Goal: Task Accomplishment & Management: Use online tool/utility

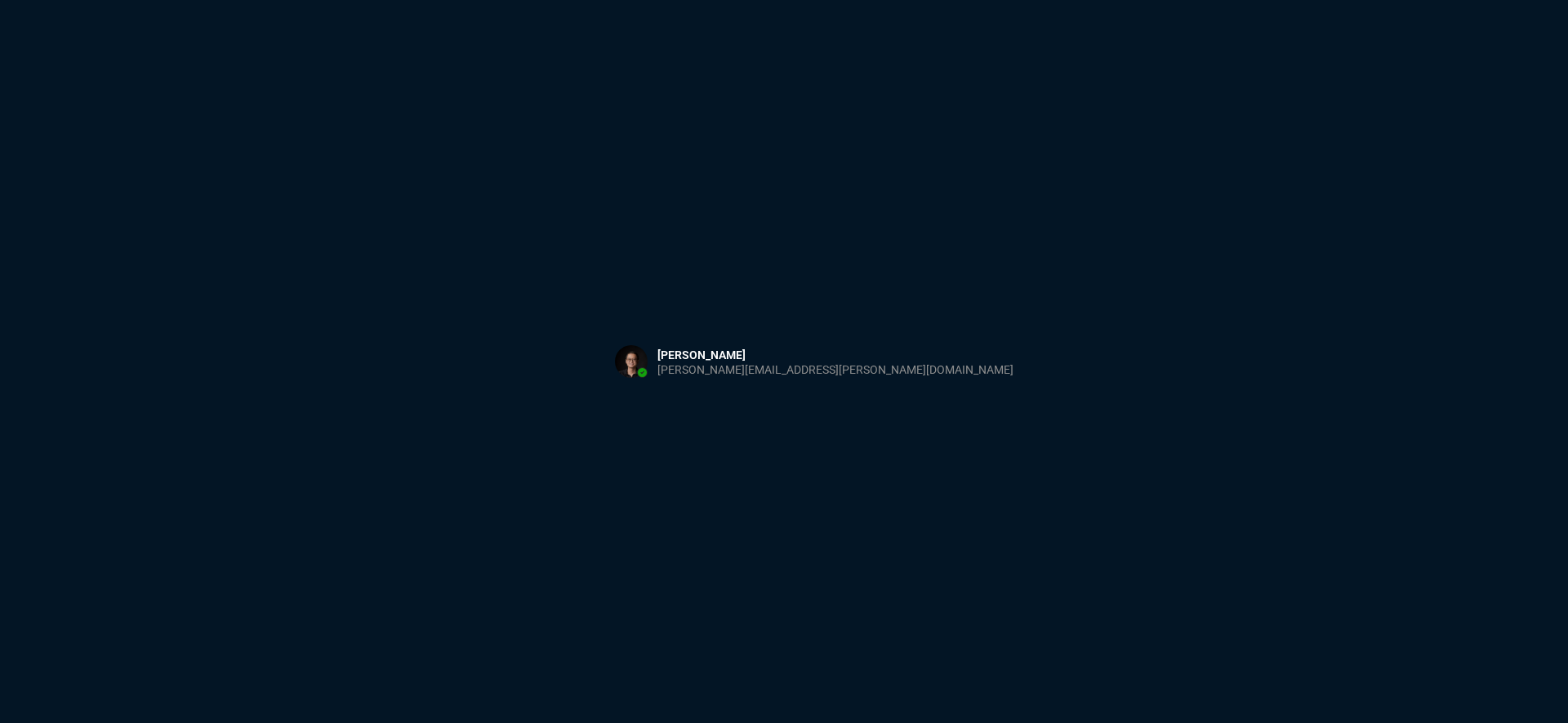
drag, startPoint x: 803, startPoint y: 161, endPoint x: 795, endPoint y: 162, distance: 8.1
click at [802, 161] on div "Sign in with Microsoft" at bounding box center [784, 362] width 1568 height 723
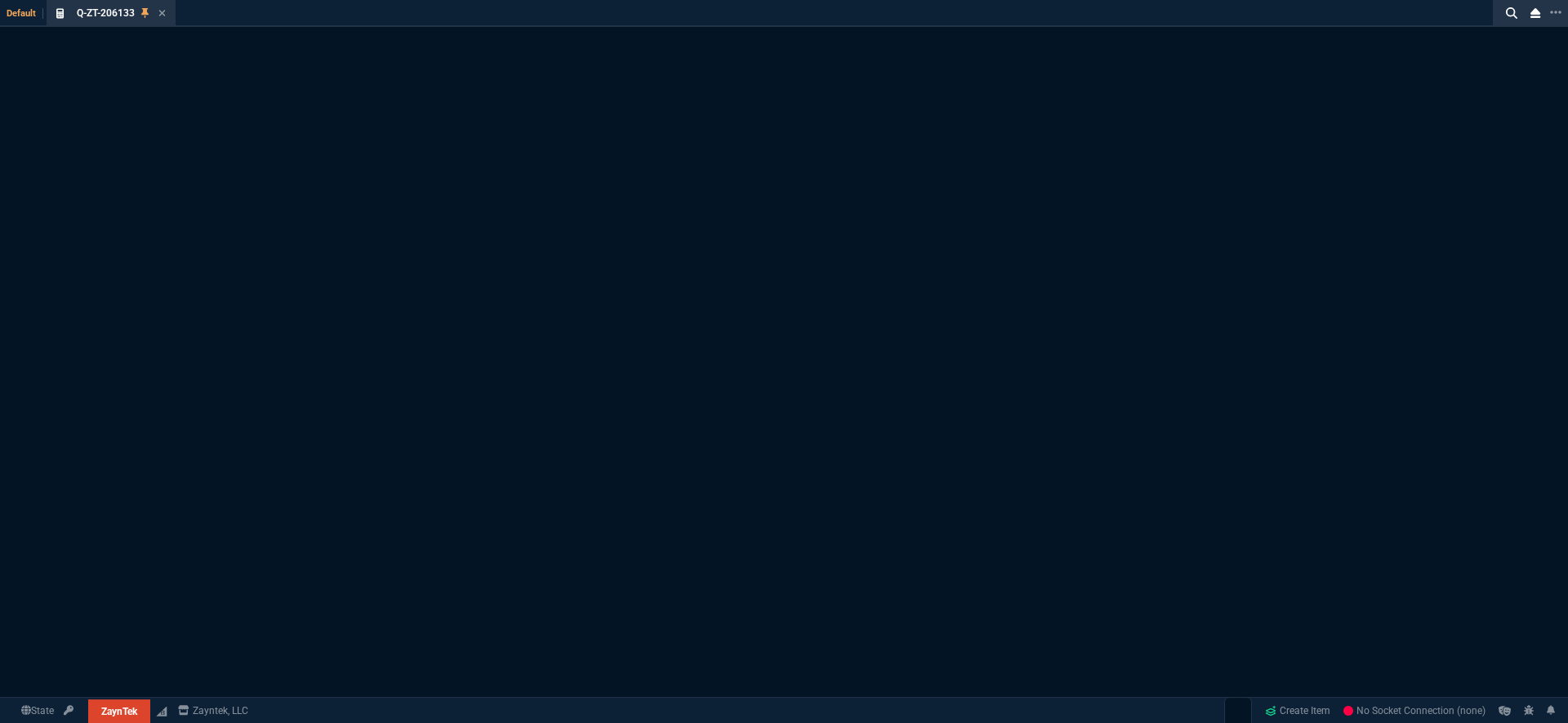
select select "18: totals"
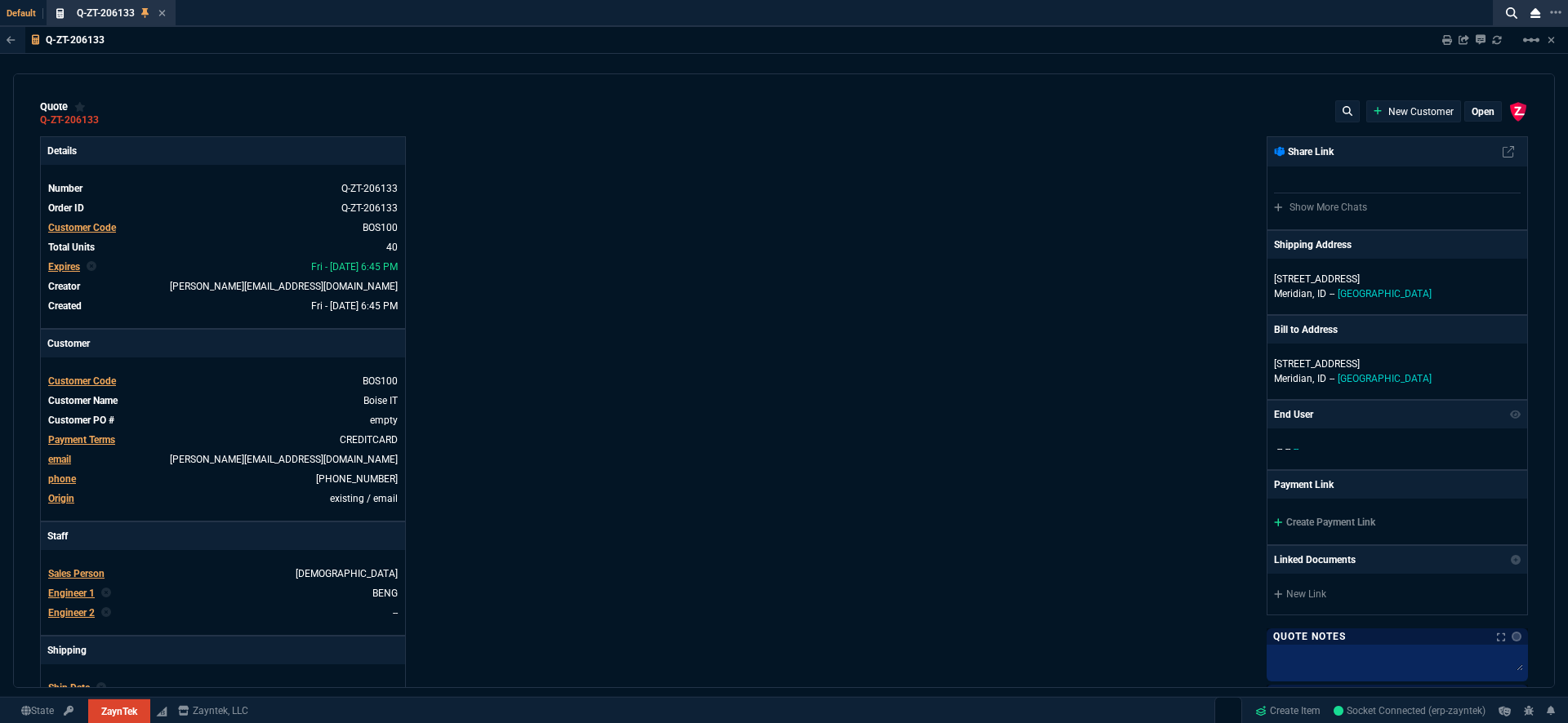
type input "20"
type input "295"
type input "60"
type input "595"
type input "44"
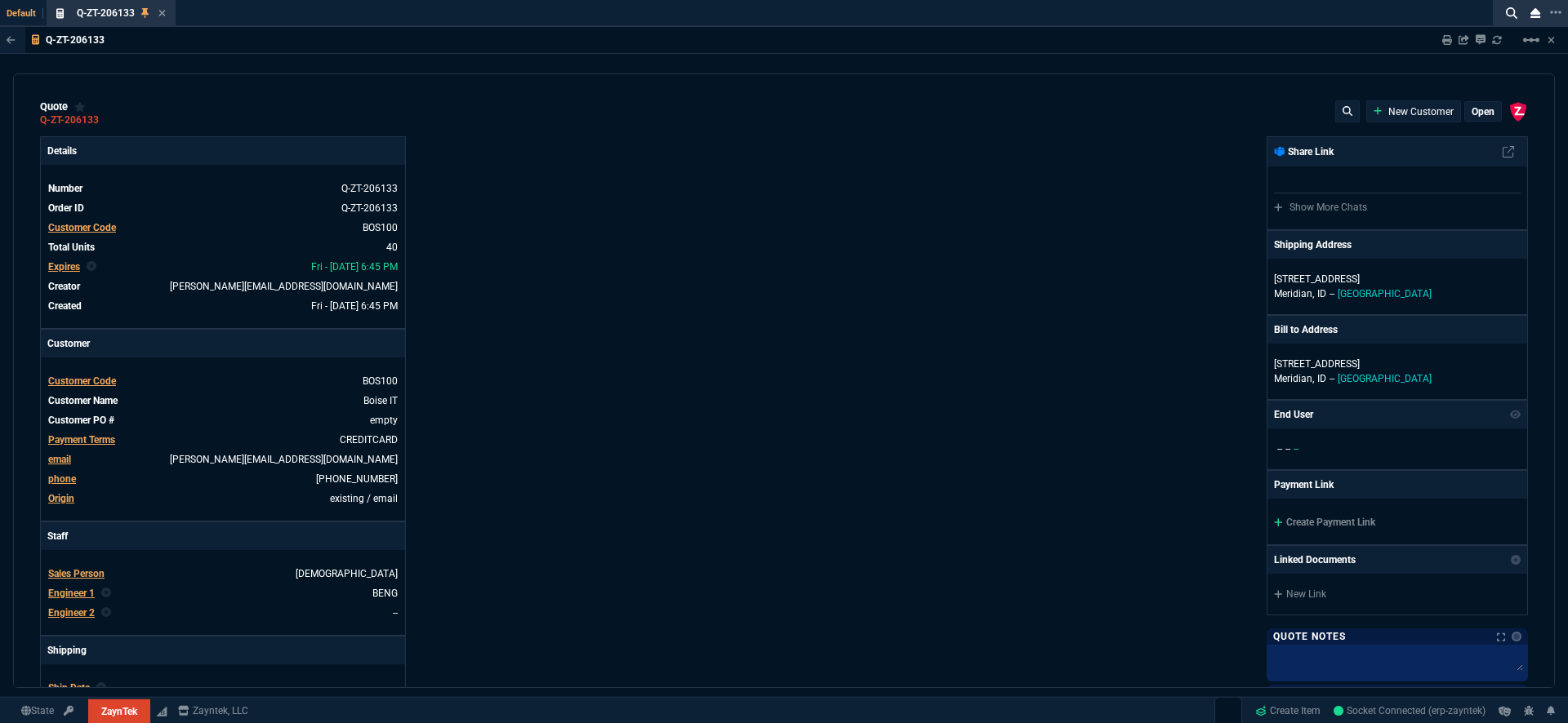
type input "174"
type input "62"
type input "165"
type input "38"
type input "80"
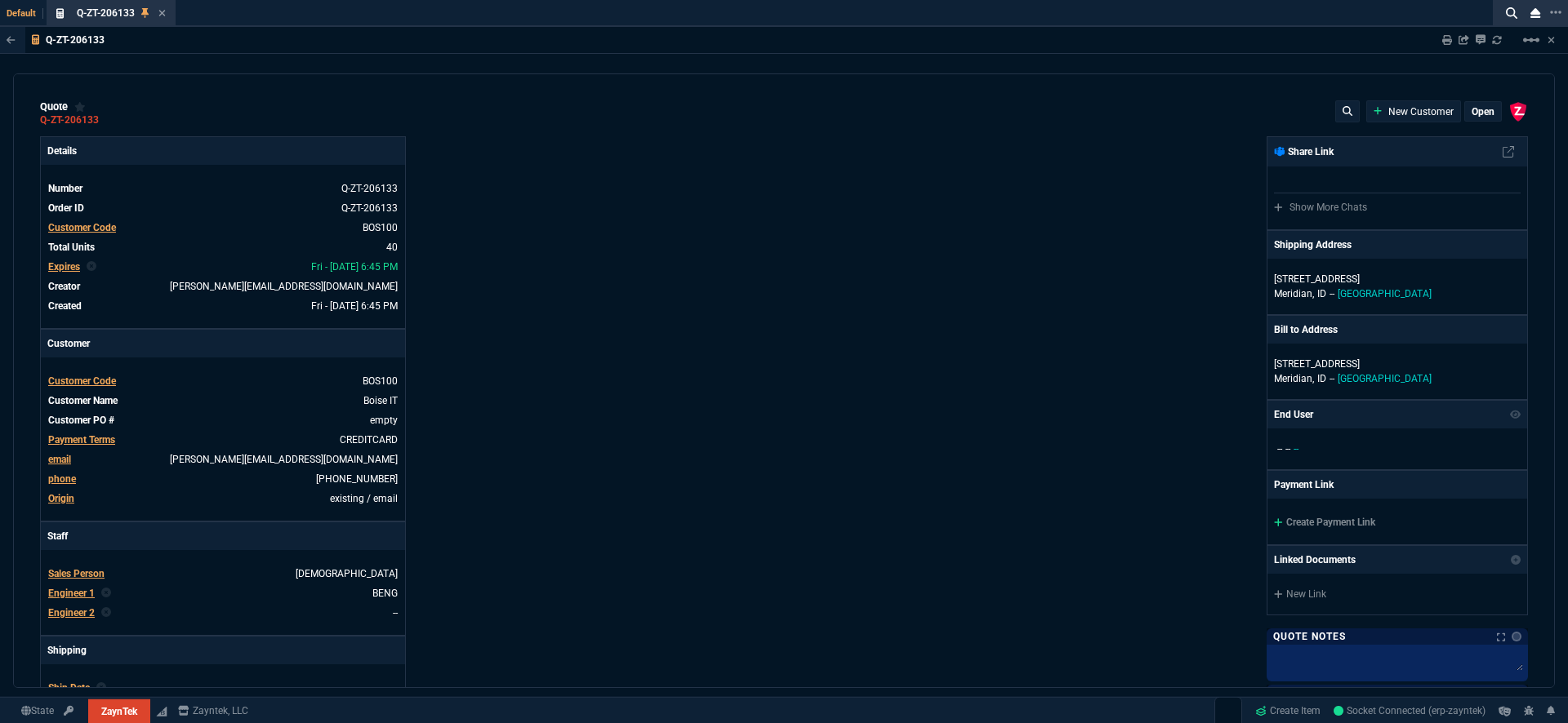
type input "14"
type input "50"
type input "60"
type input "295"
type input "55"
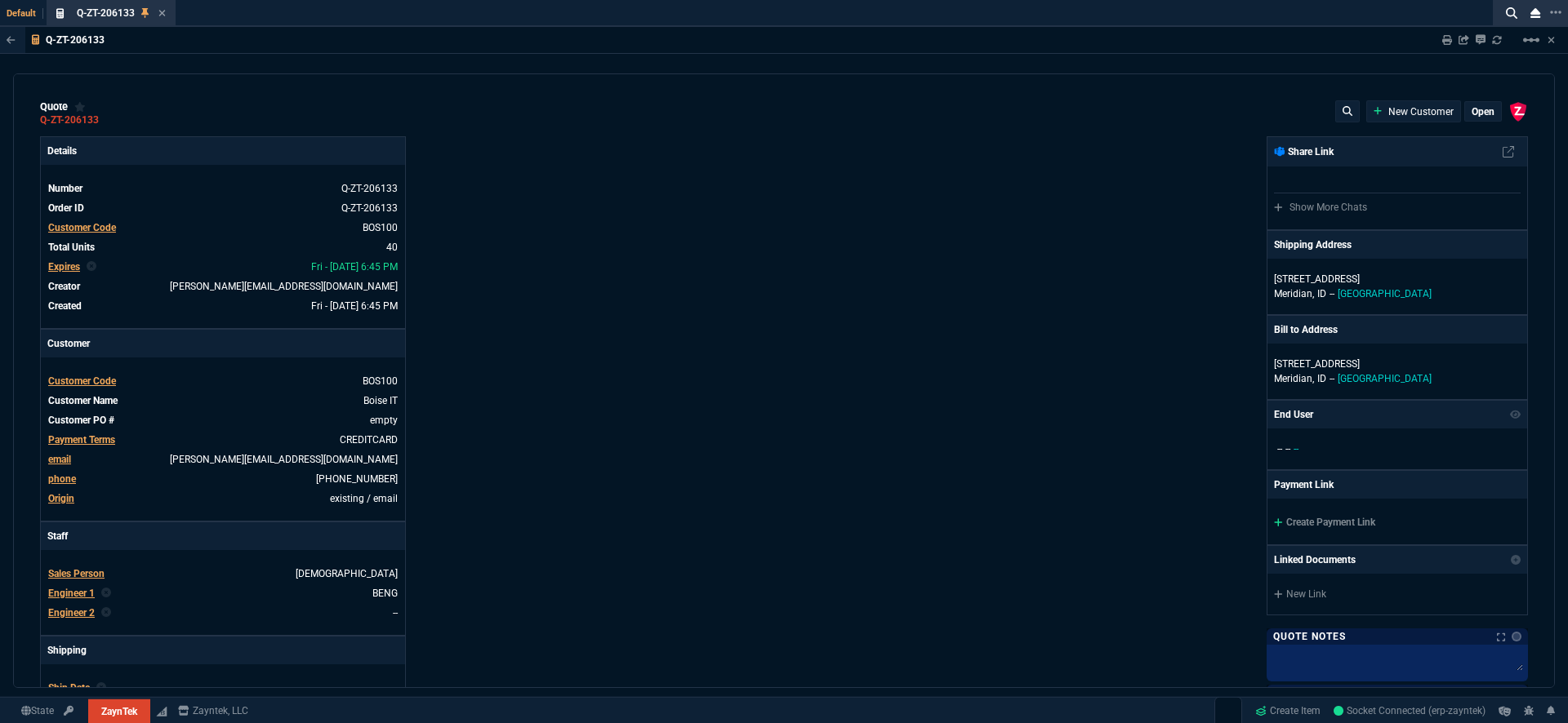
type input "60"
type input "76"
type input "65"
type input "43"
type input "75"
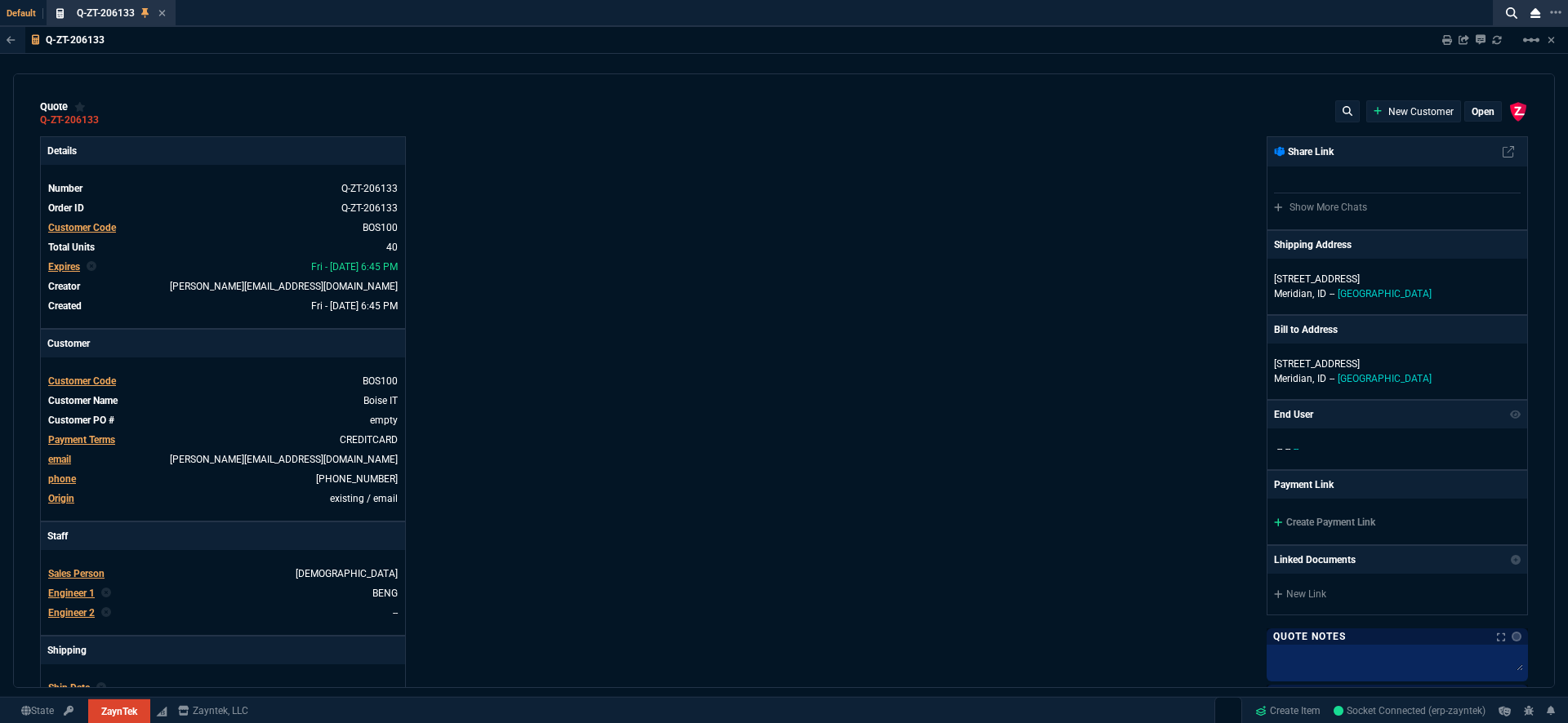
type input "52"
type input "65"
type input "80"
type input "4"
type input "0"
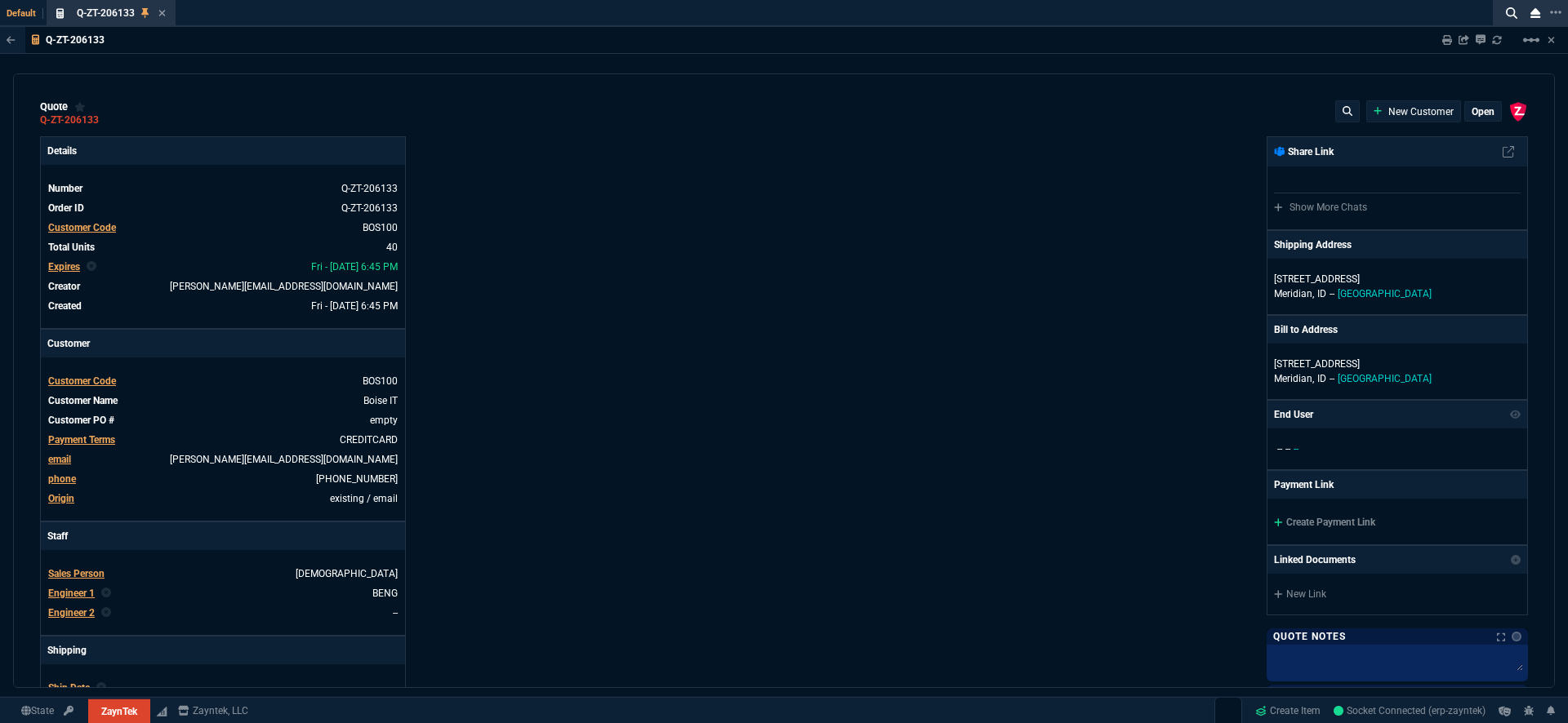
type input "0"
type input "50"
type input "99600"
type input "39600"
type input "26600"
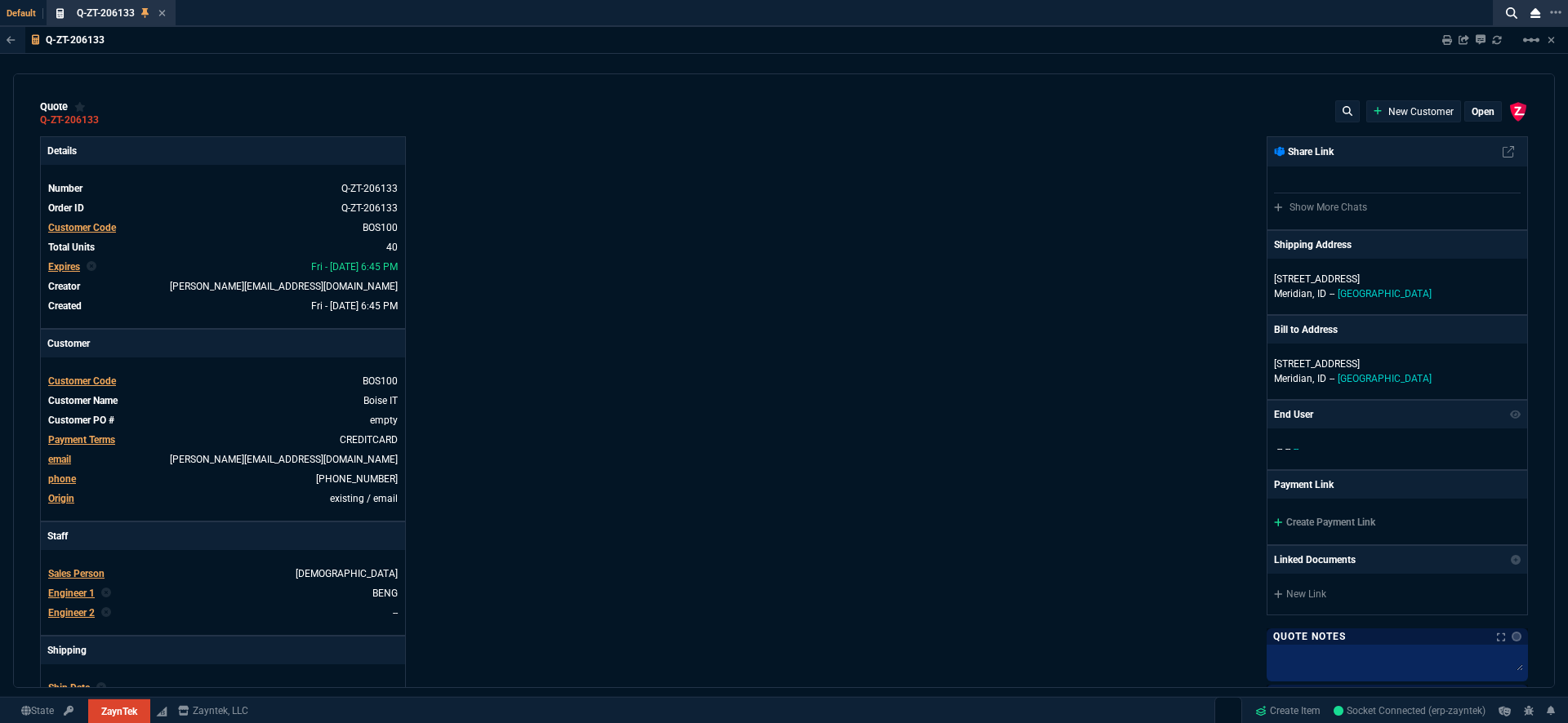
type input "21100"
type input "34600"
type input "49600"
type input "11100"
type input "8600"
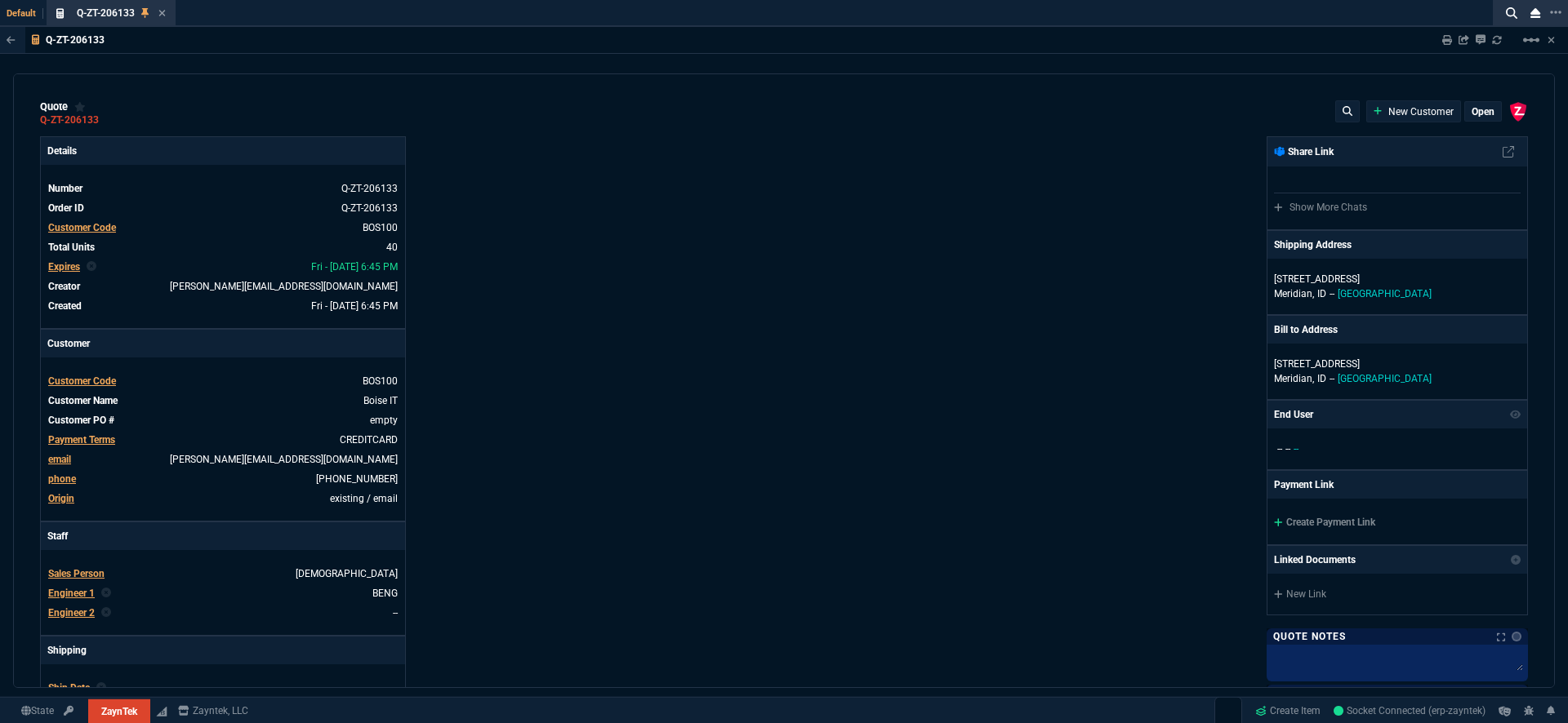
type input "17600"
type input "12600"
type input "600"
type input "1393"
type input "2498"
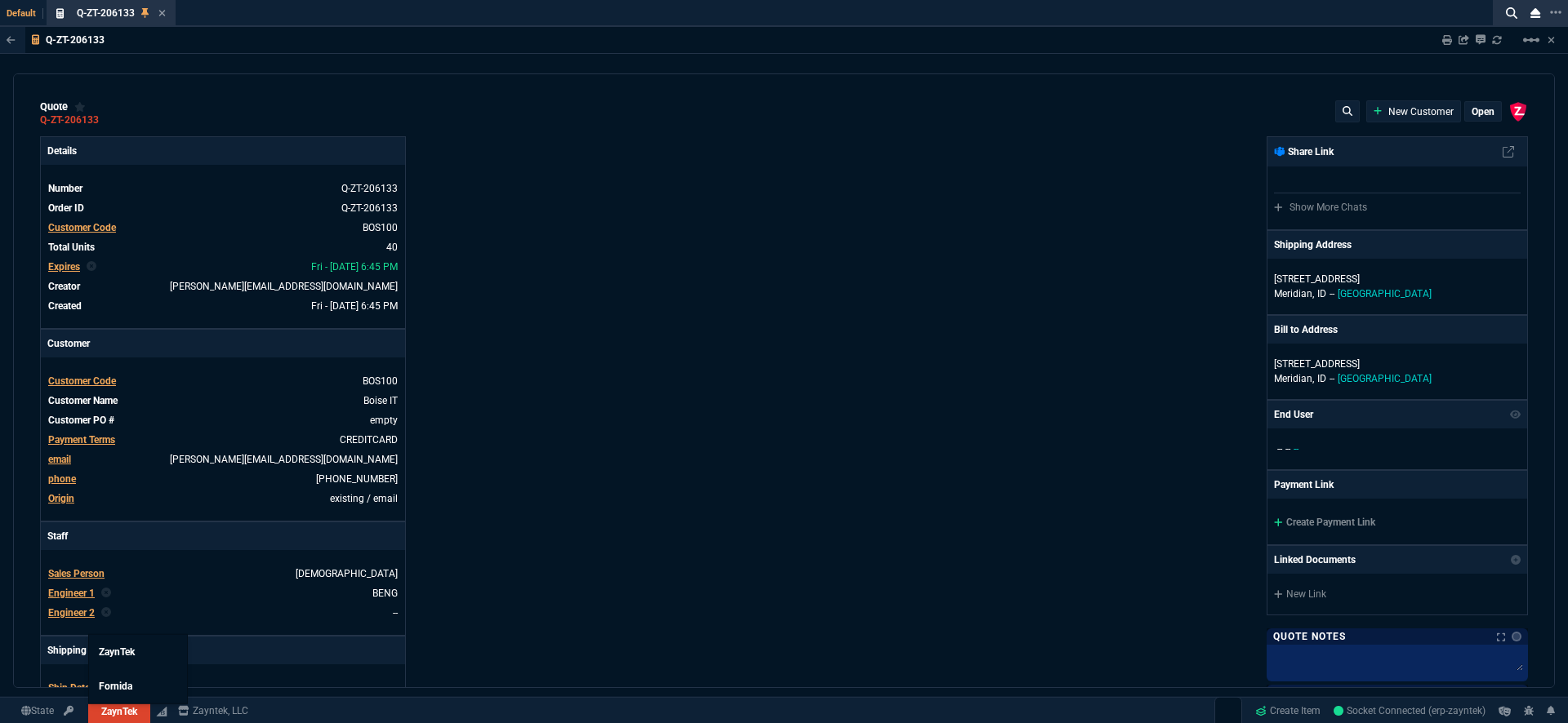
type input "402"
type input "723"
type input "1539"
type input "2619"
type input "109"
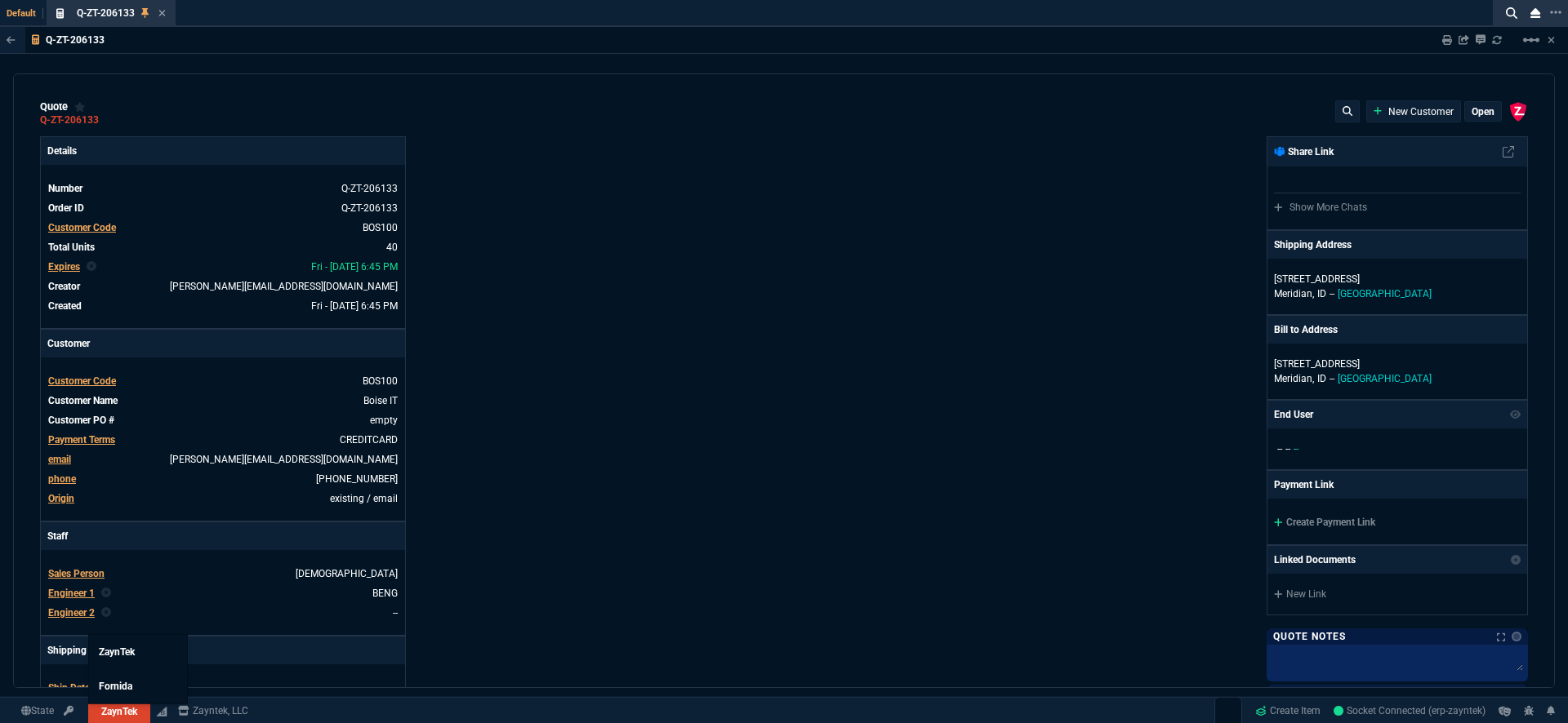
type input "234"
type input "399"
type input "524"
type input "11"
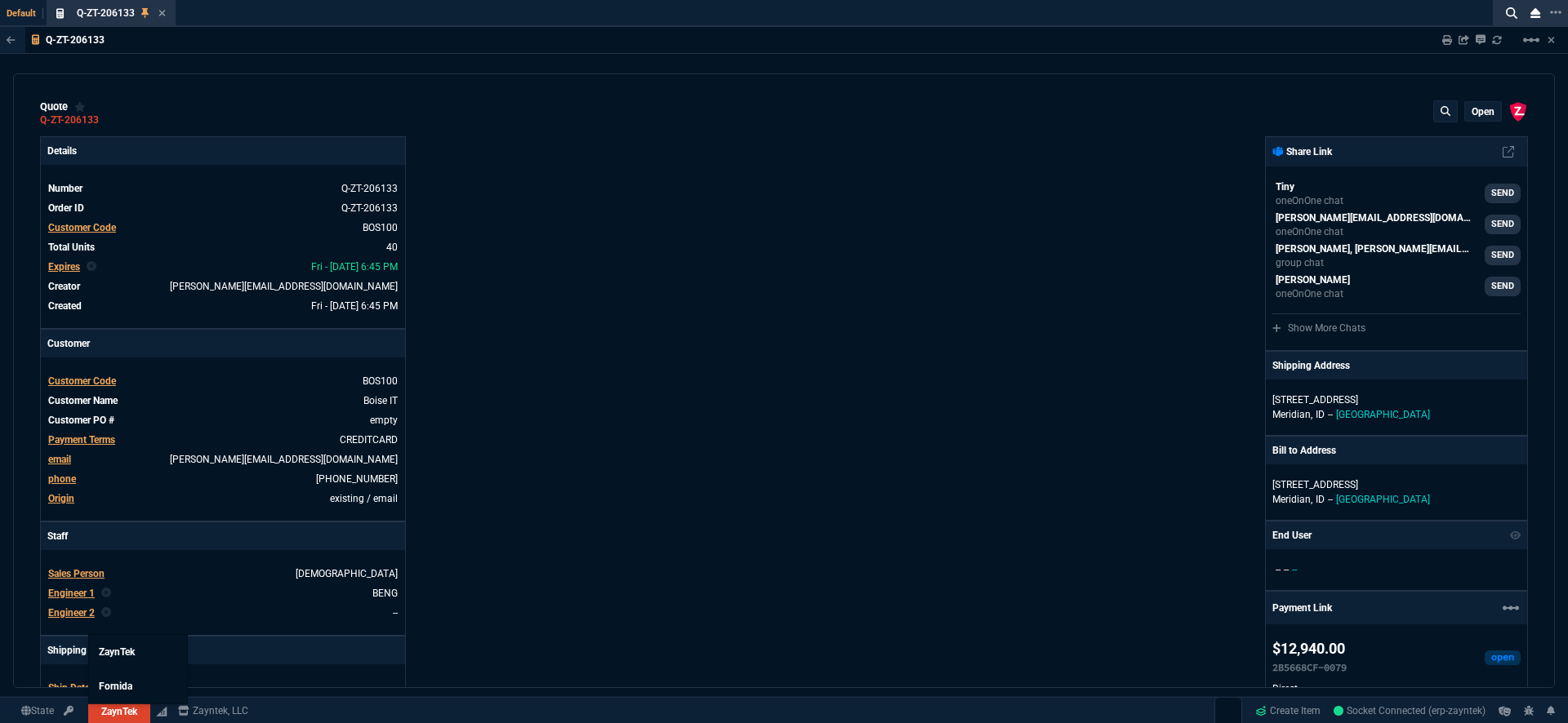
type input "29"
type input "84"
type input "34"
type input "71"
type input "78"
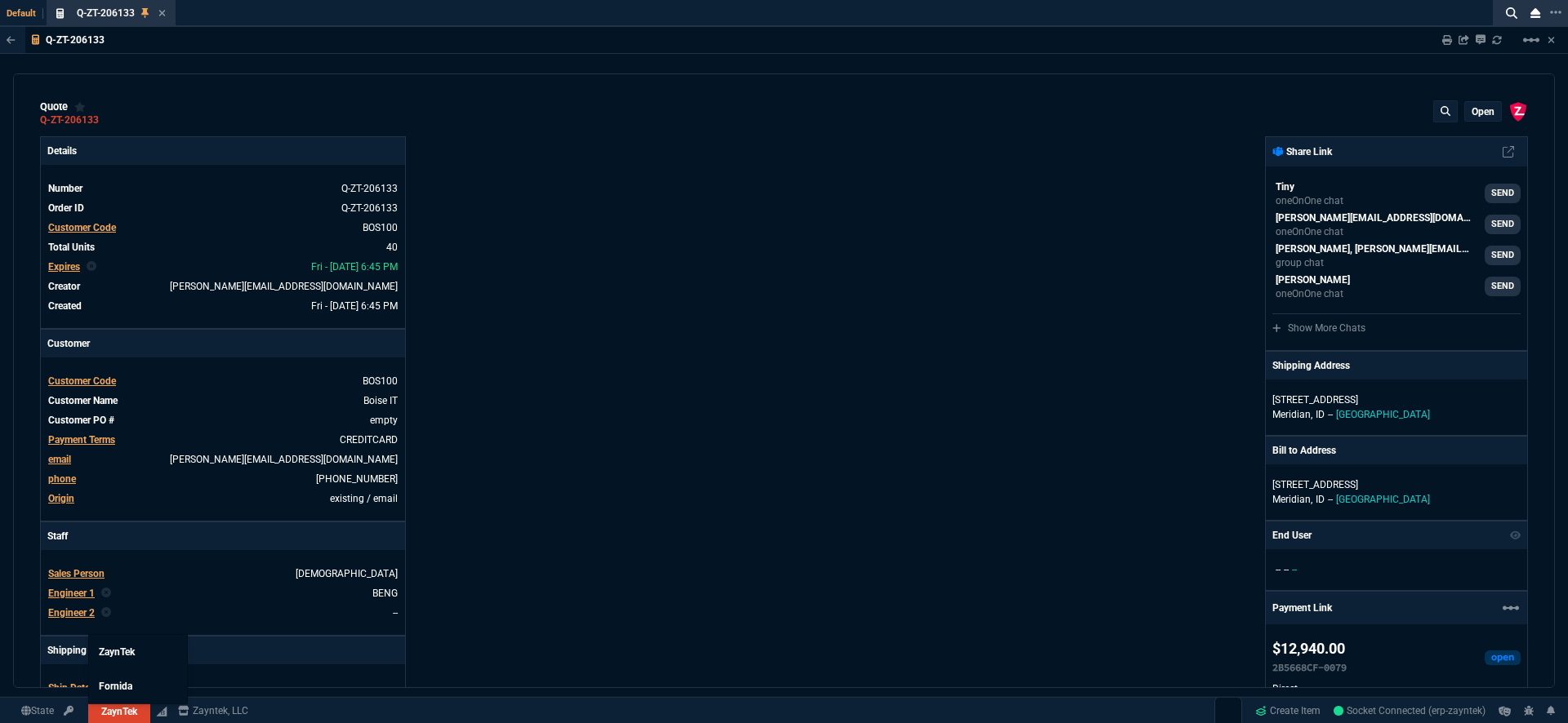
type input "81"
type input "53"
type input "22"
type input "56"
type input "76"
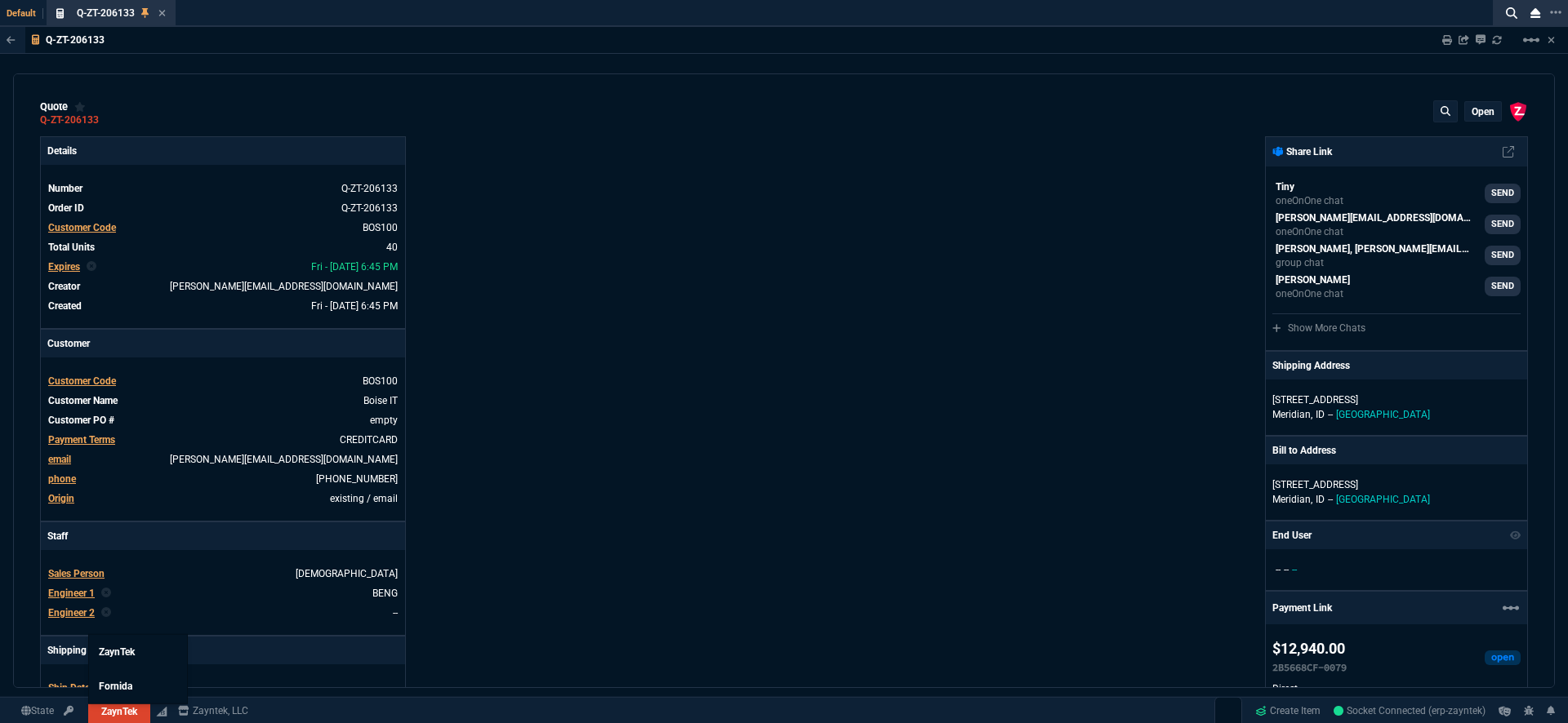
type input "55"
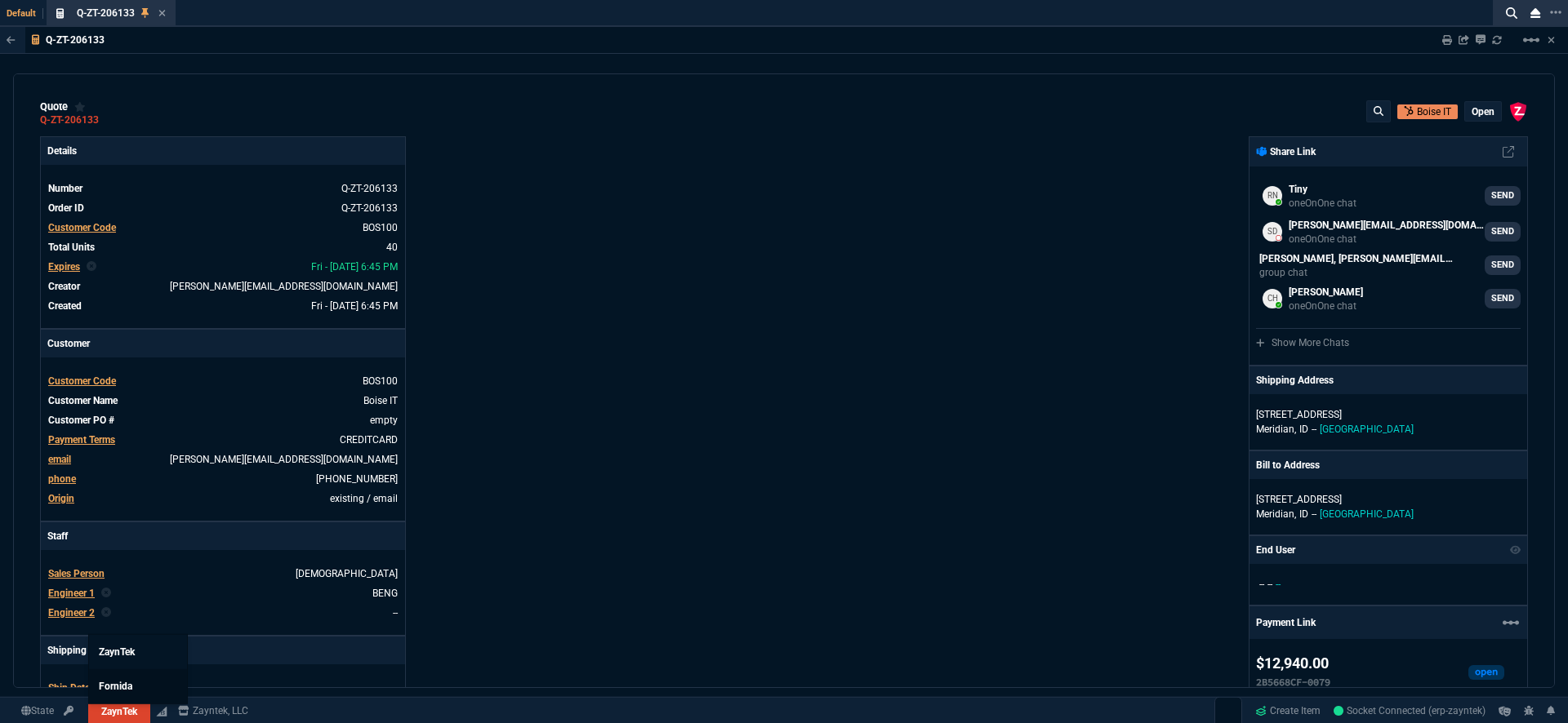
click at [127, 683] on span "Fornida" at bounding box center [115, 686] width 34 height 12
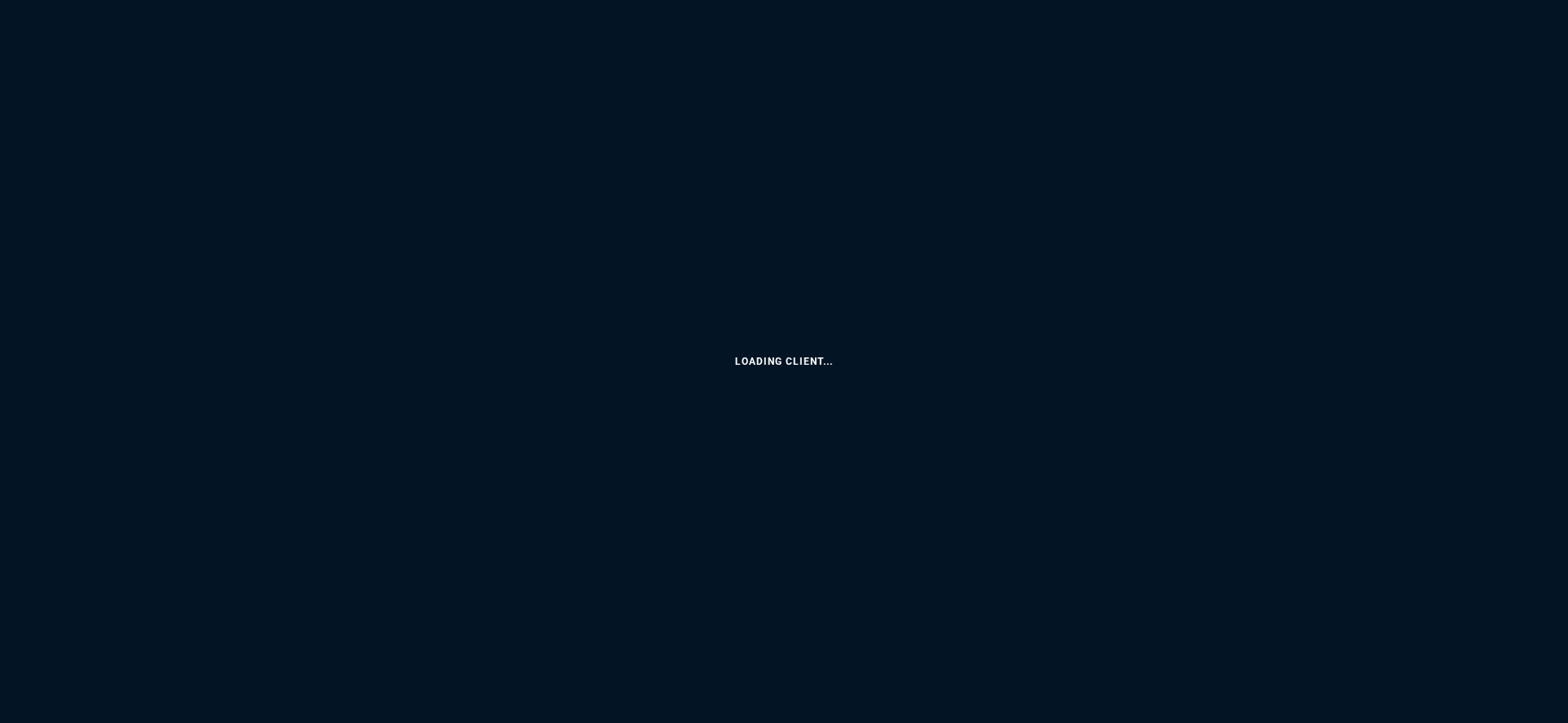
select select "18: totals"
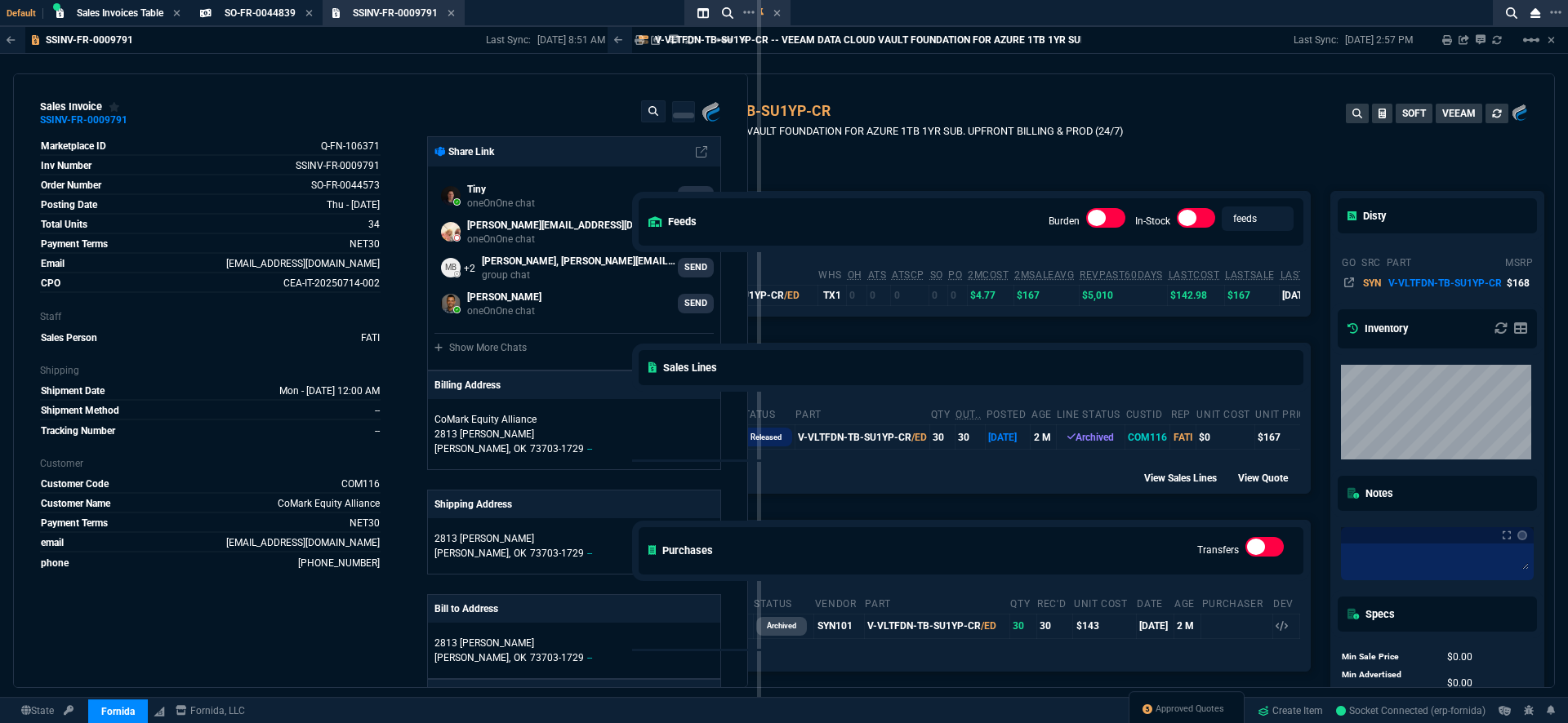
drag, startPoint x: 606, startPoint y: 236, endPoint x: 732, endPoint y: 238, distance: 126.0
click at [728, 240] on div "Default Sales Invoices Table Sales Invoice SO-FR-0044839 Sales Order SSINV-FR-0…" at bounding box center [784, 383] width 1568 height 767
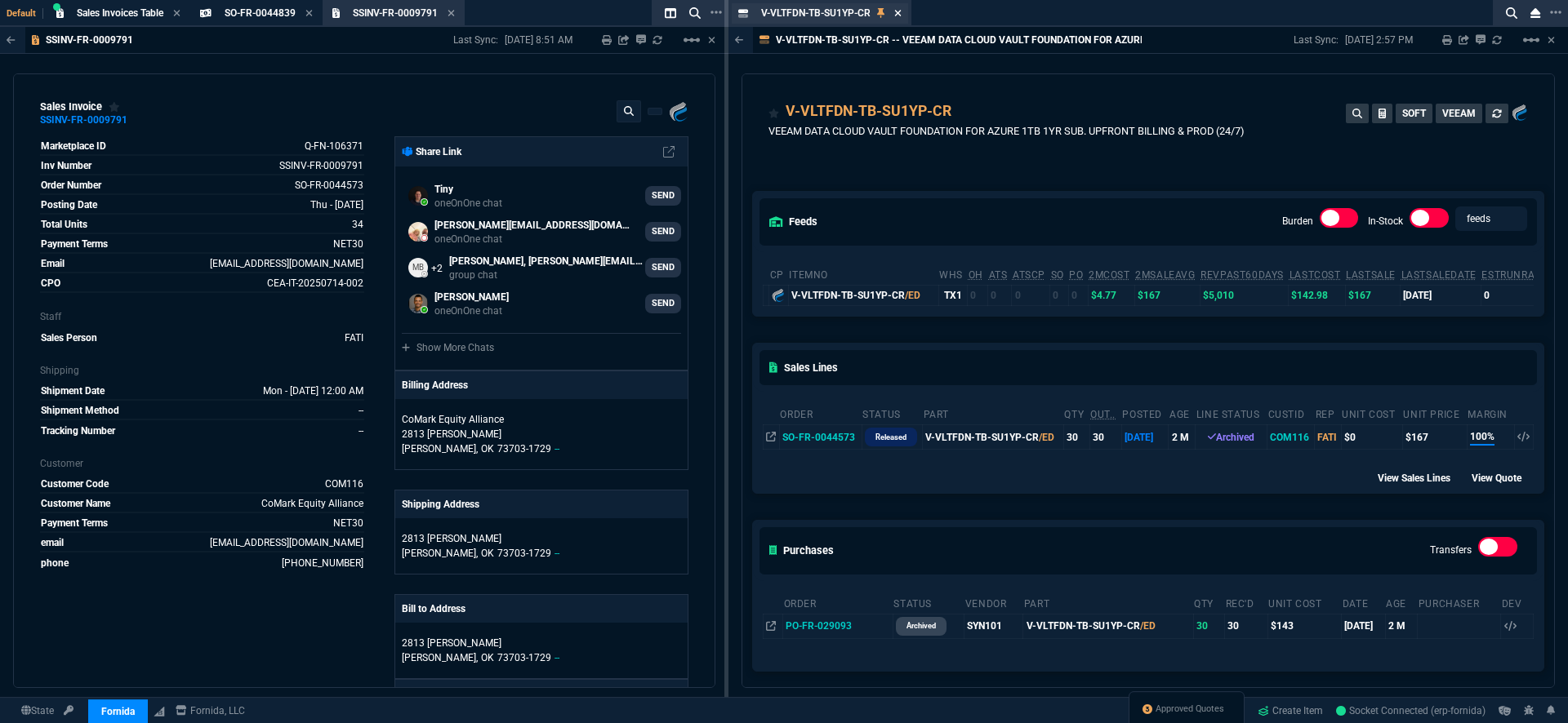
click at [900, 13] on icon at bounding box center [898, 13] width 7 height 10
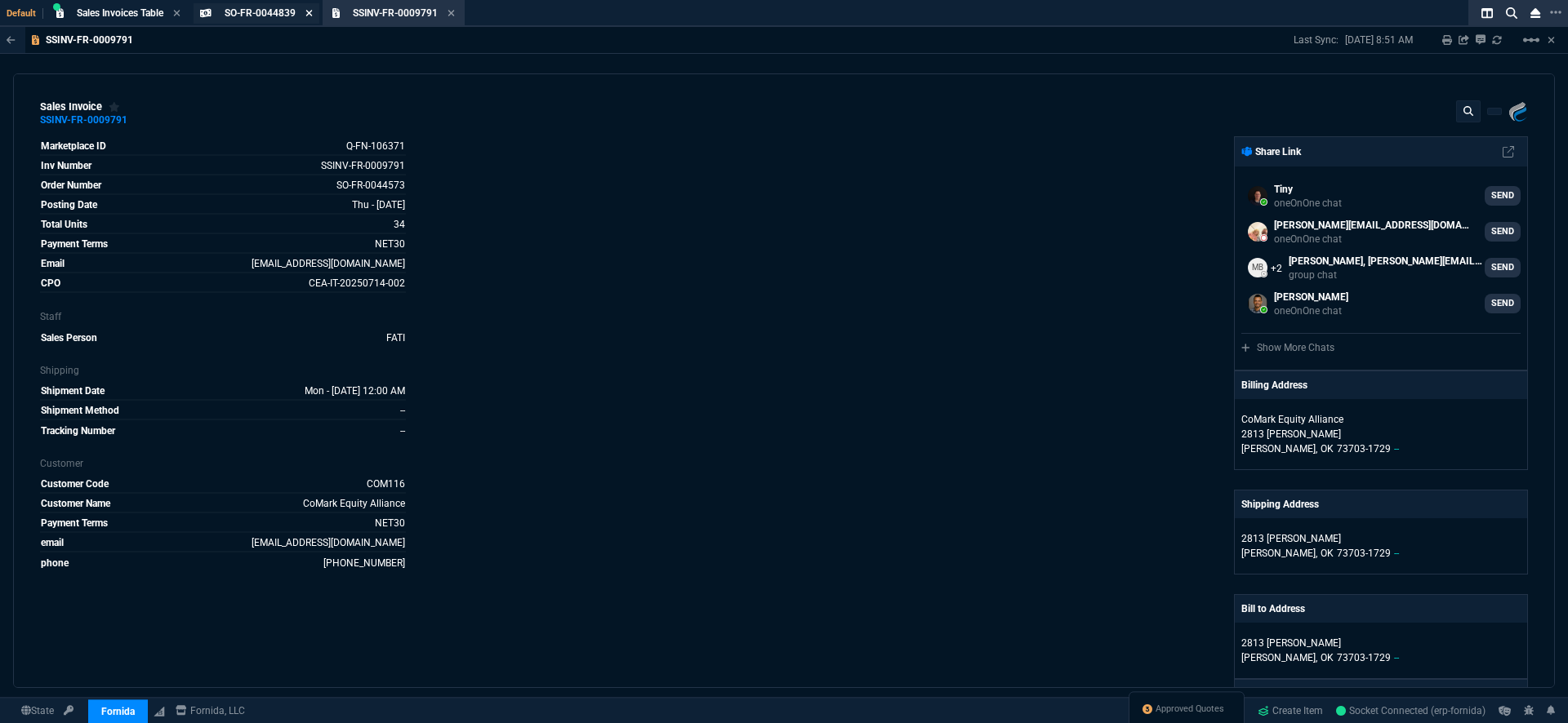
click at [309, 12] on icon at bounding box center [309, 13] width 7 height 10
drag, startPoint x: 325, startPoint y: 13, endPoint x: 295, endPoint y: 19, distance: 30.6
click at [322, 13] on icon at bounding box center [319, 13] width 7 height 10
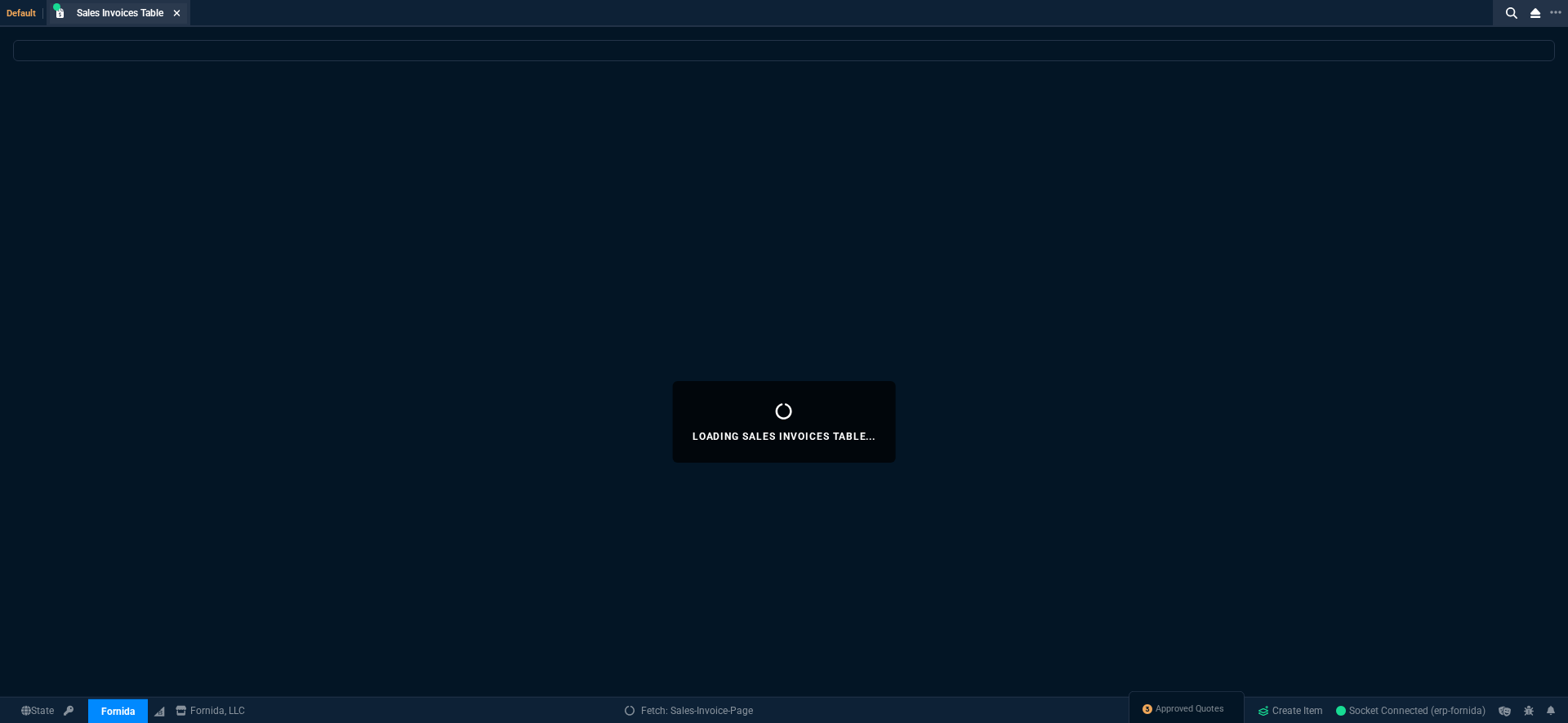
click at [181, 14] on icon at bounding box center [176, 13] width 6 height 6
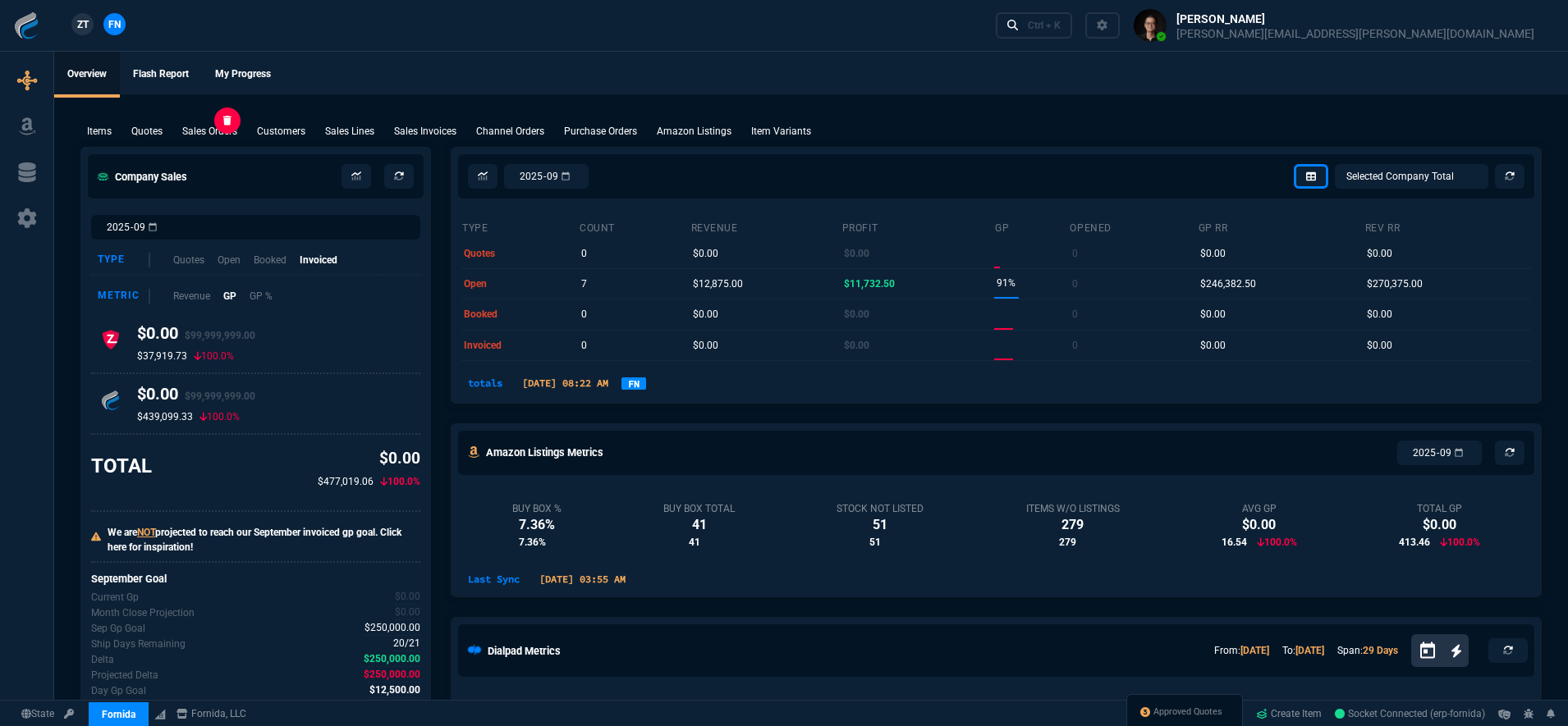
click at [198, 132] on p "Sales Orders" at bounding box center [210, 131] width 55 height 15
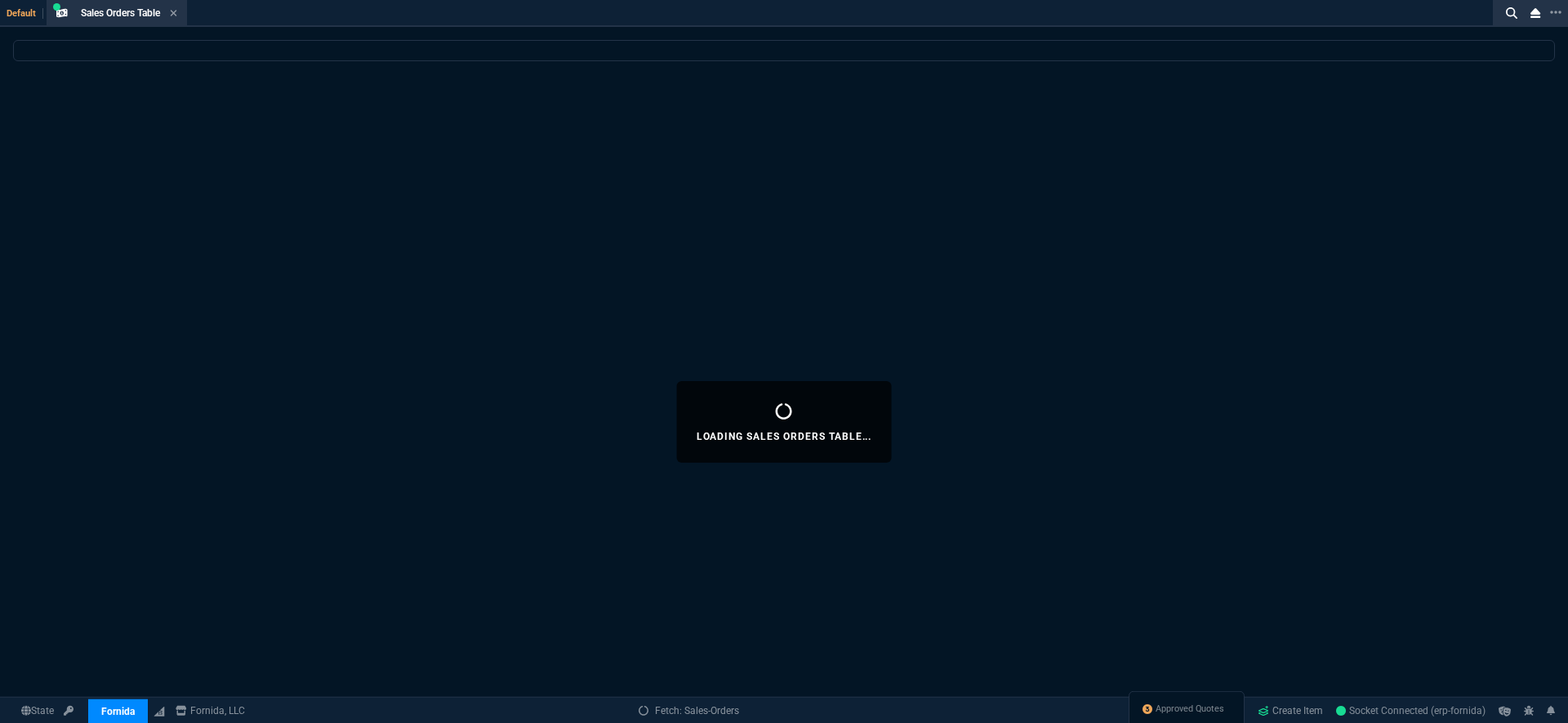
select select
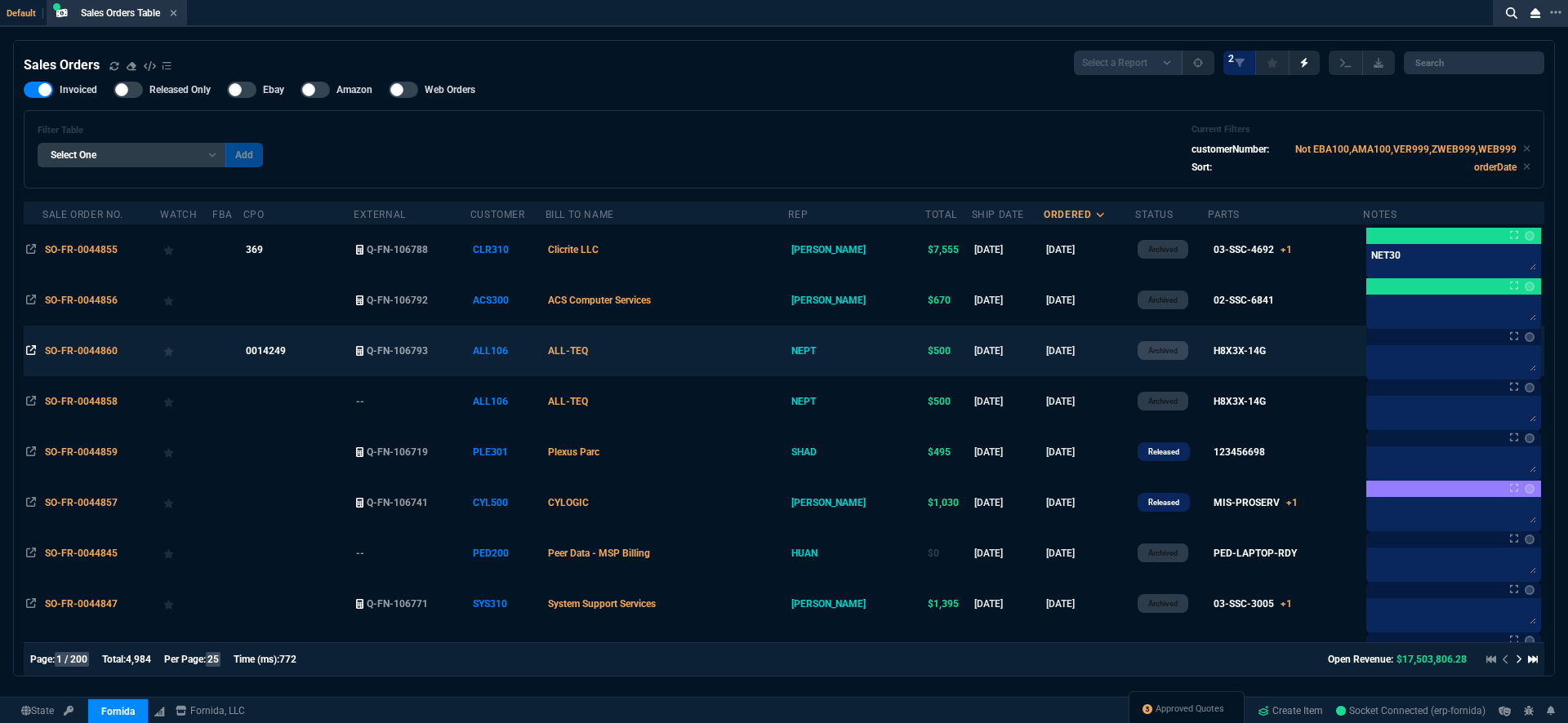
click at [28, 351] on icon at bounding box center [31, 350] width 10 height 10
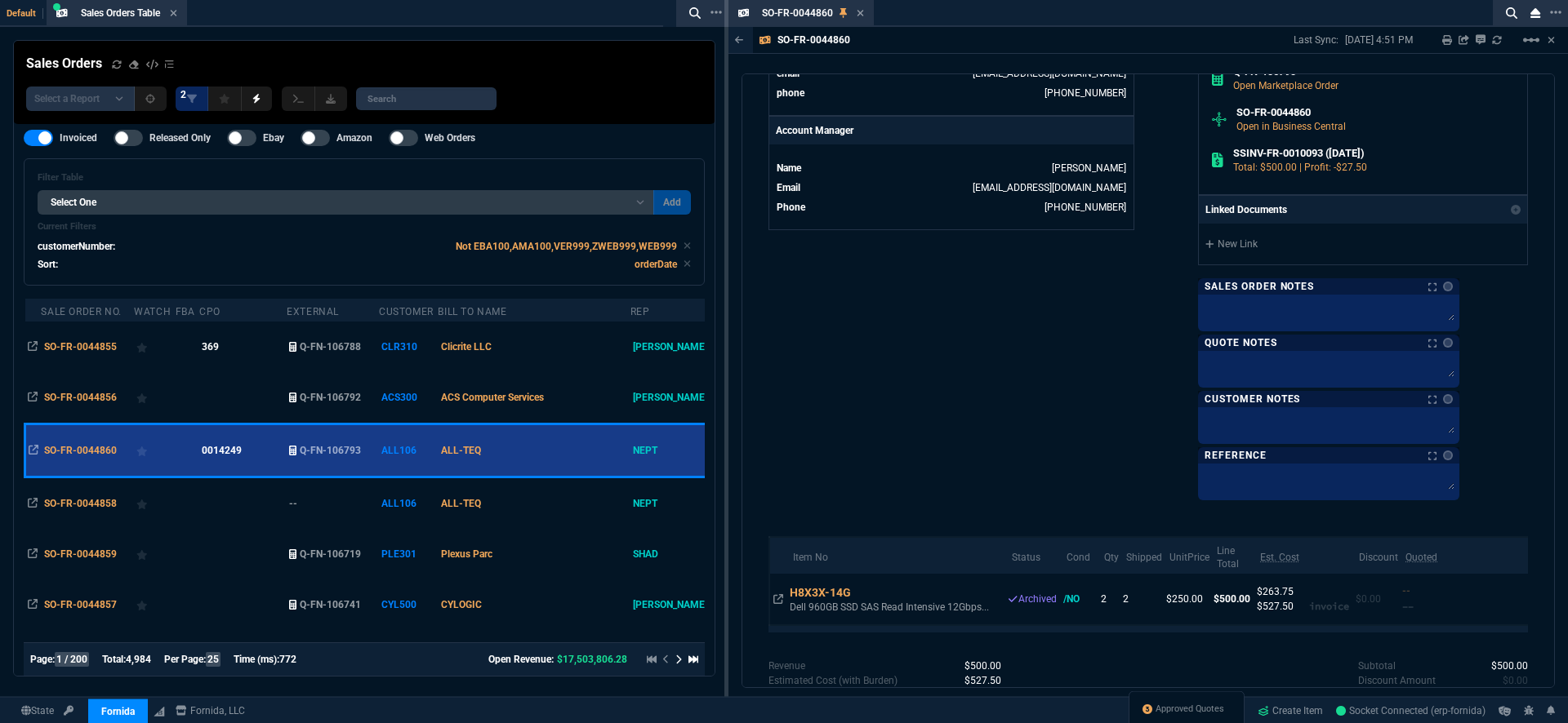
scroll to position [850, 0]
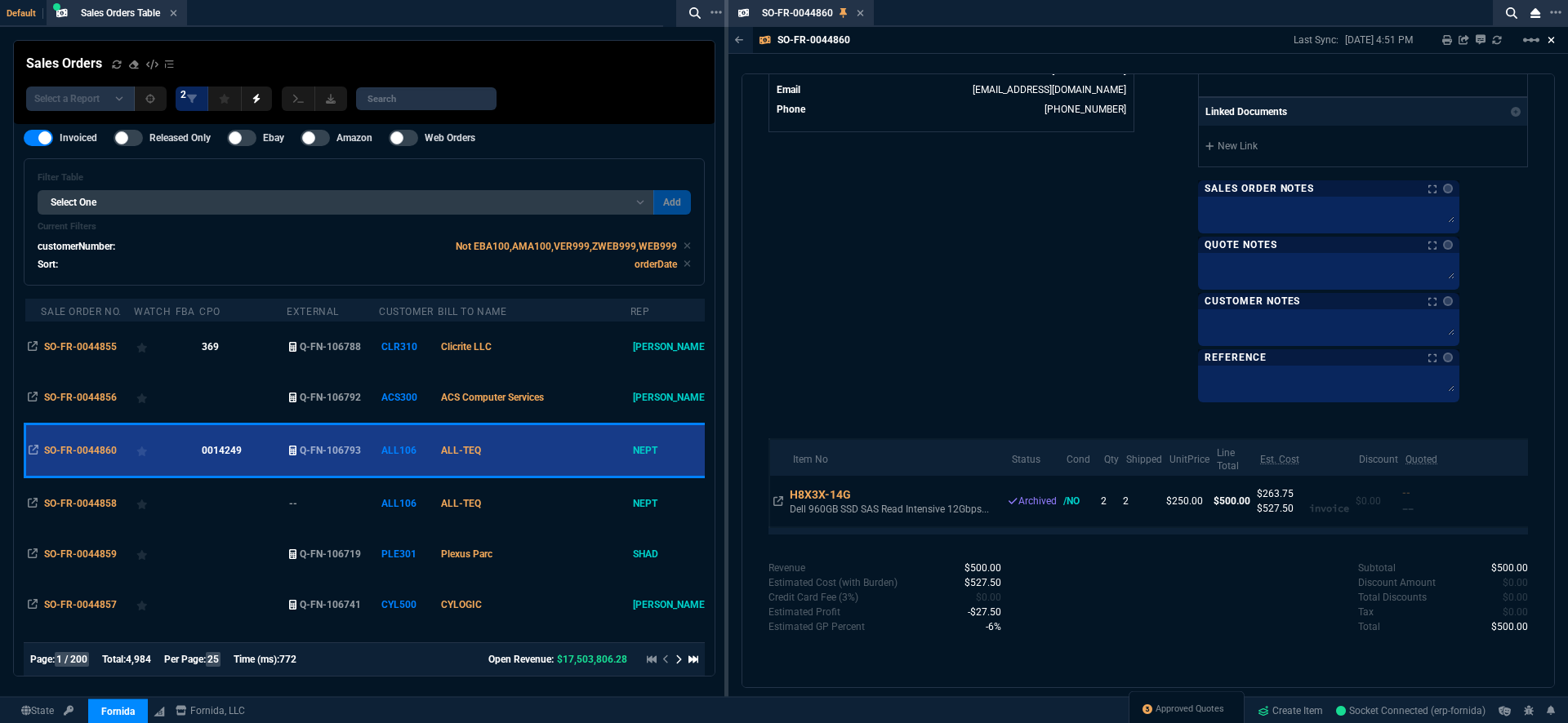
click at [1551, 39] on icon at bounding box center [1551, 39] width 6 height 6
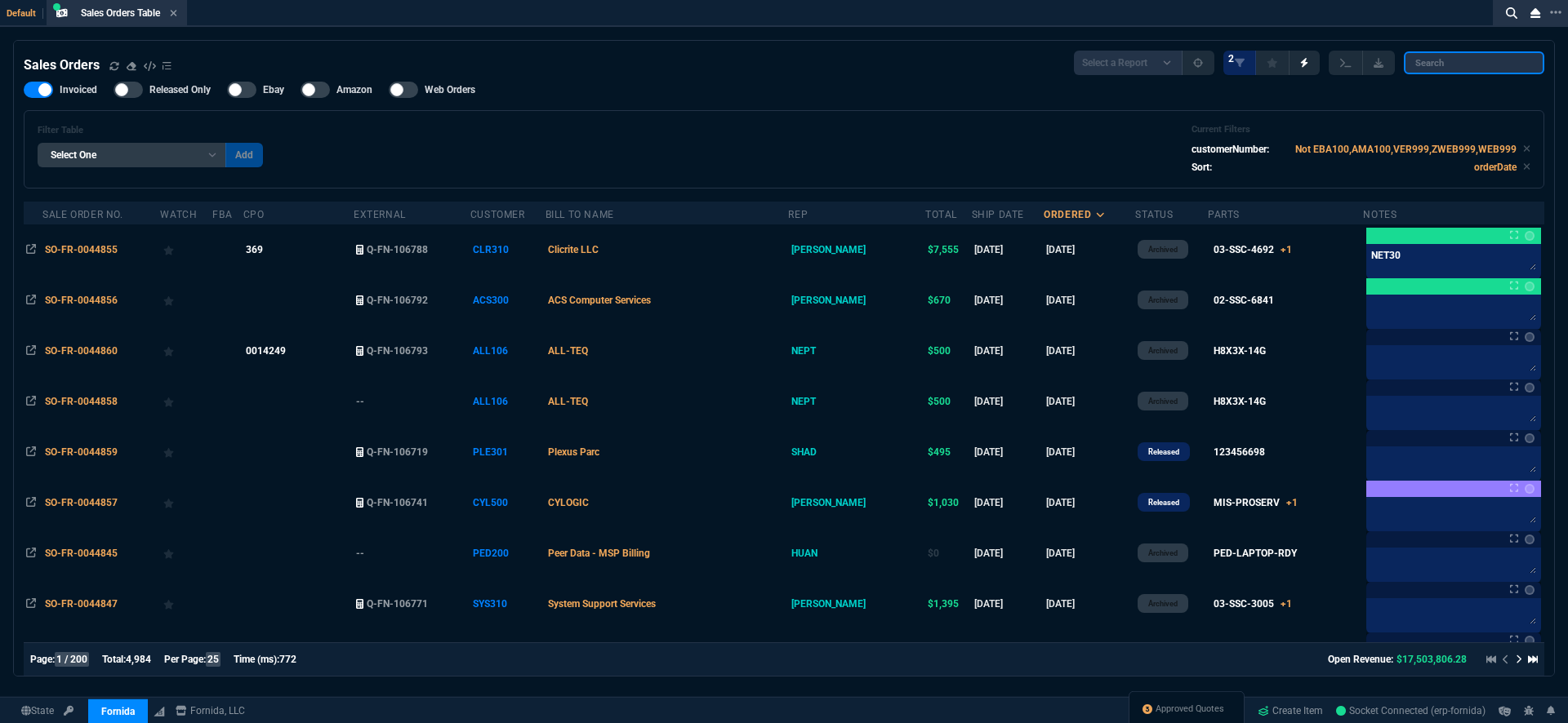
click at [1447, 64] on input "search" at bounding box center [1474, 62] width 141 height 23
paste input "So-fr-0044854"
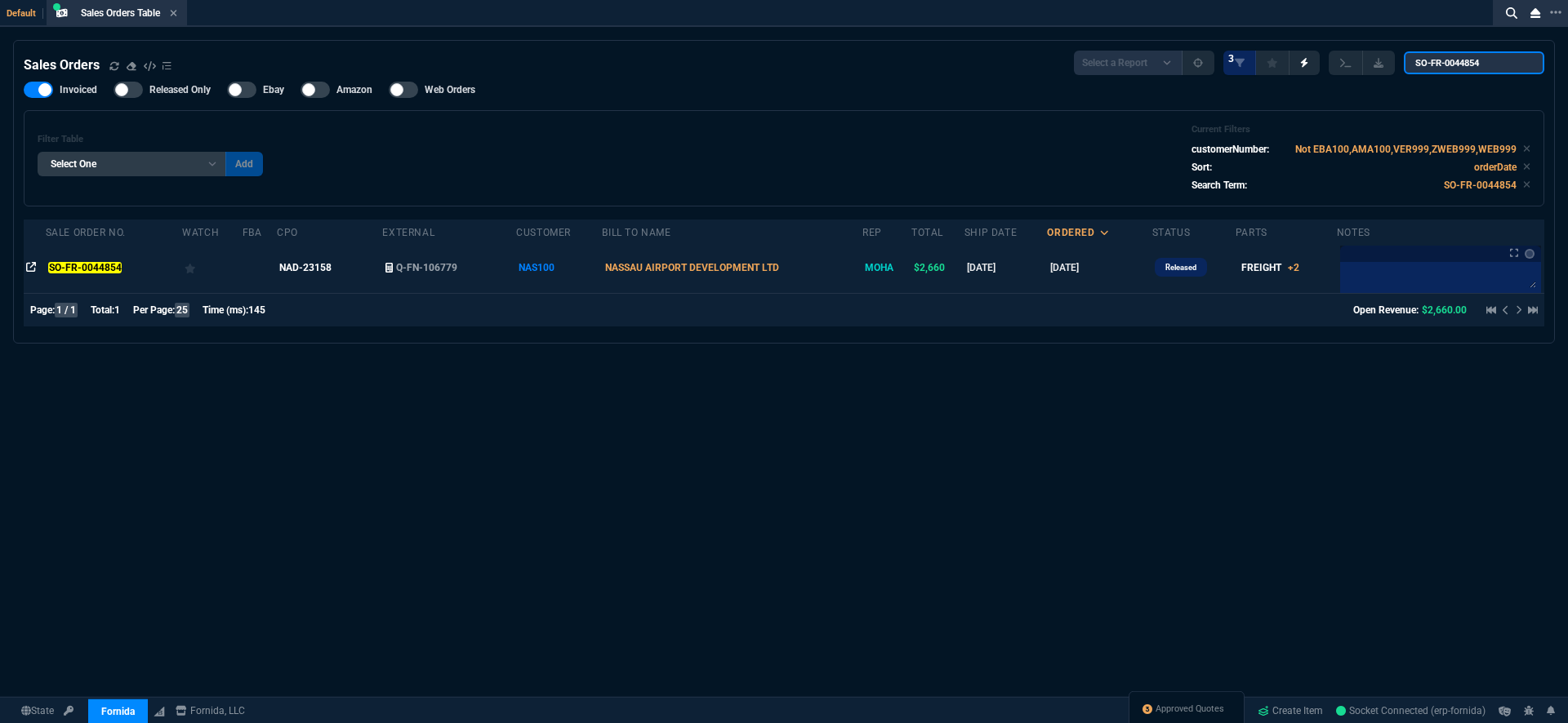
type input "SO-FR-0044854"
click at [26, 267] on icon at bounding box center [31, 267] width 10 height 10
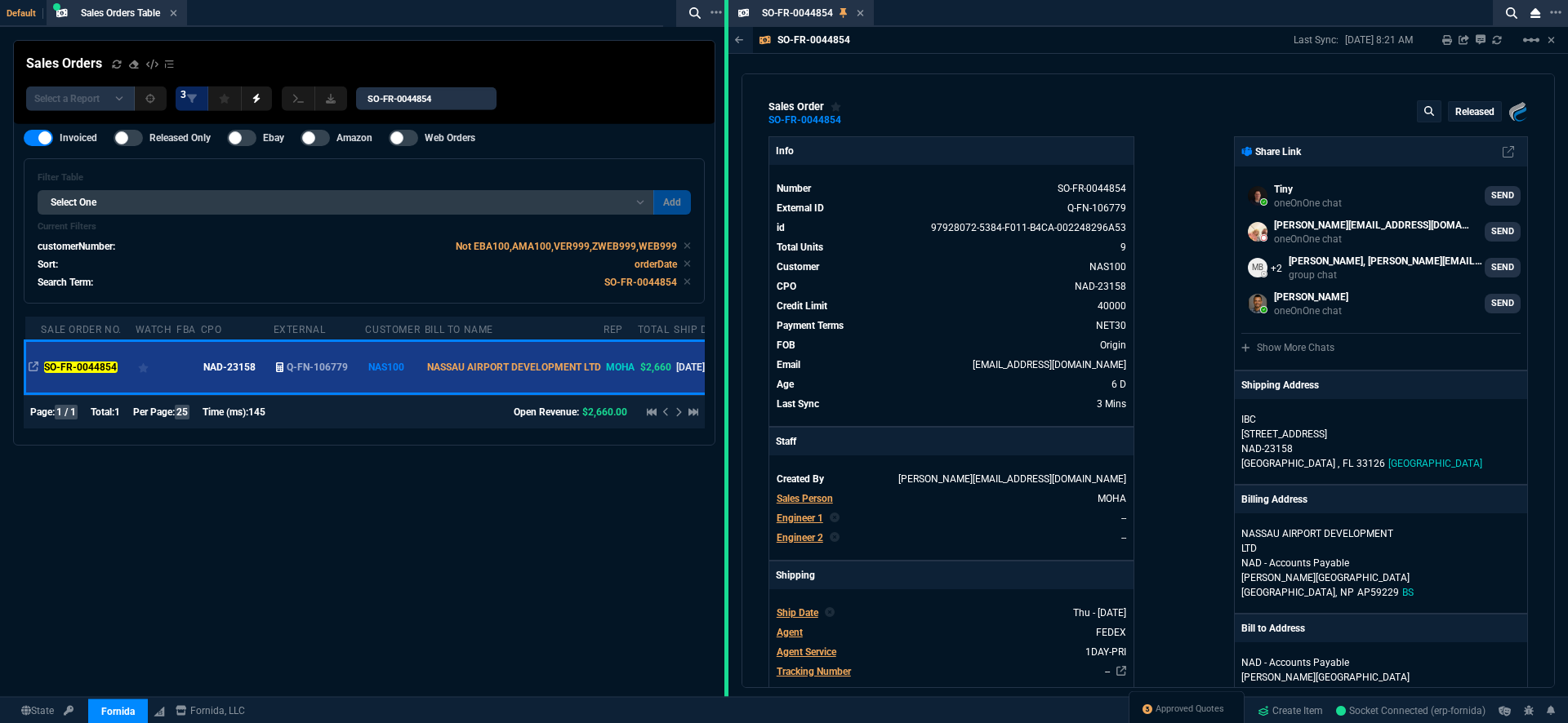
select select
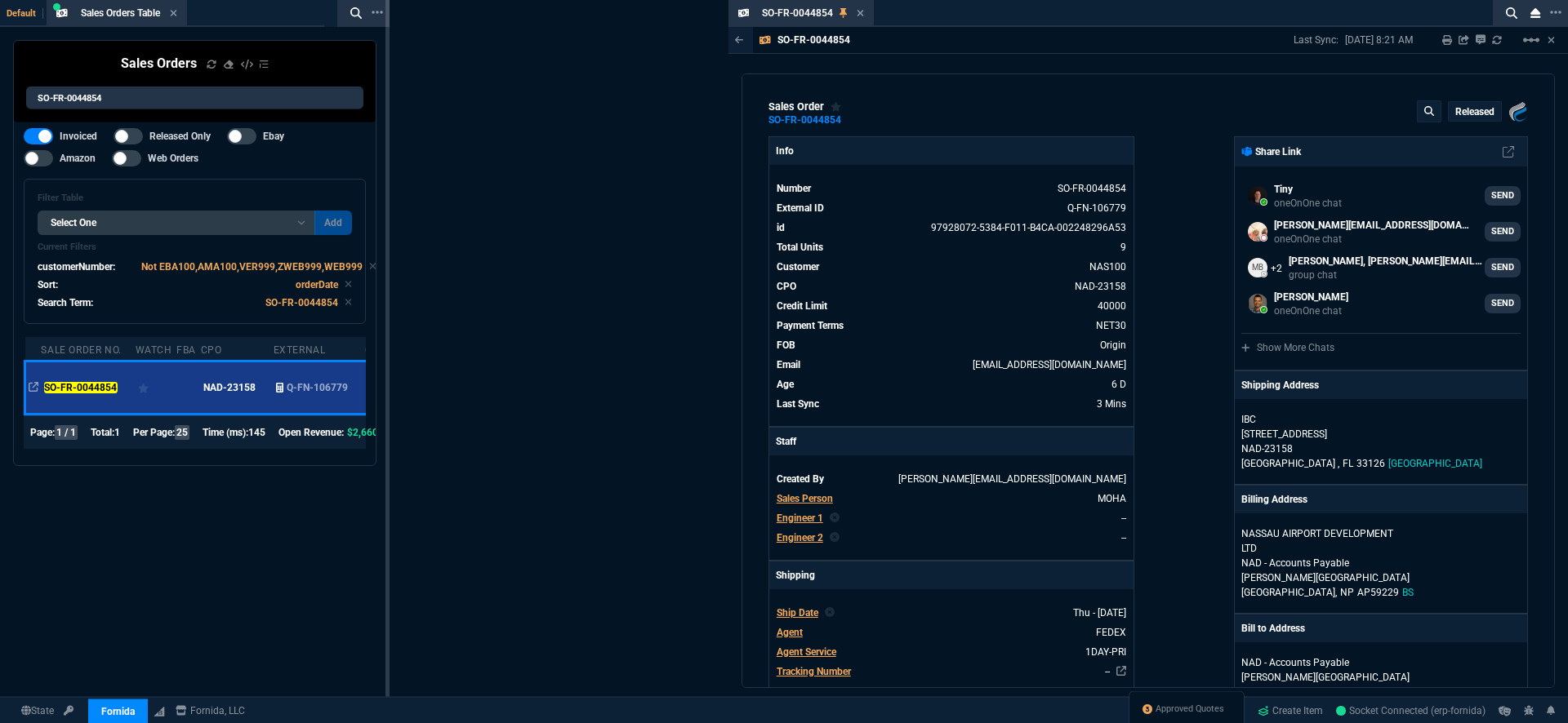
drag, startPoint x: 724, startPoint y: 306, endPoint x: 331, endPoint y: 292, distance: 393.2
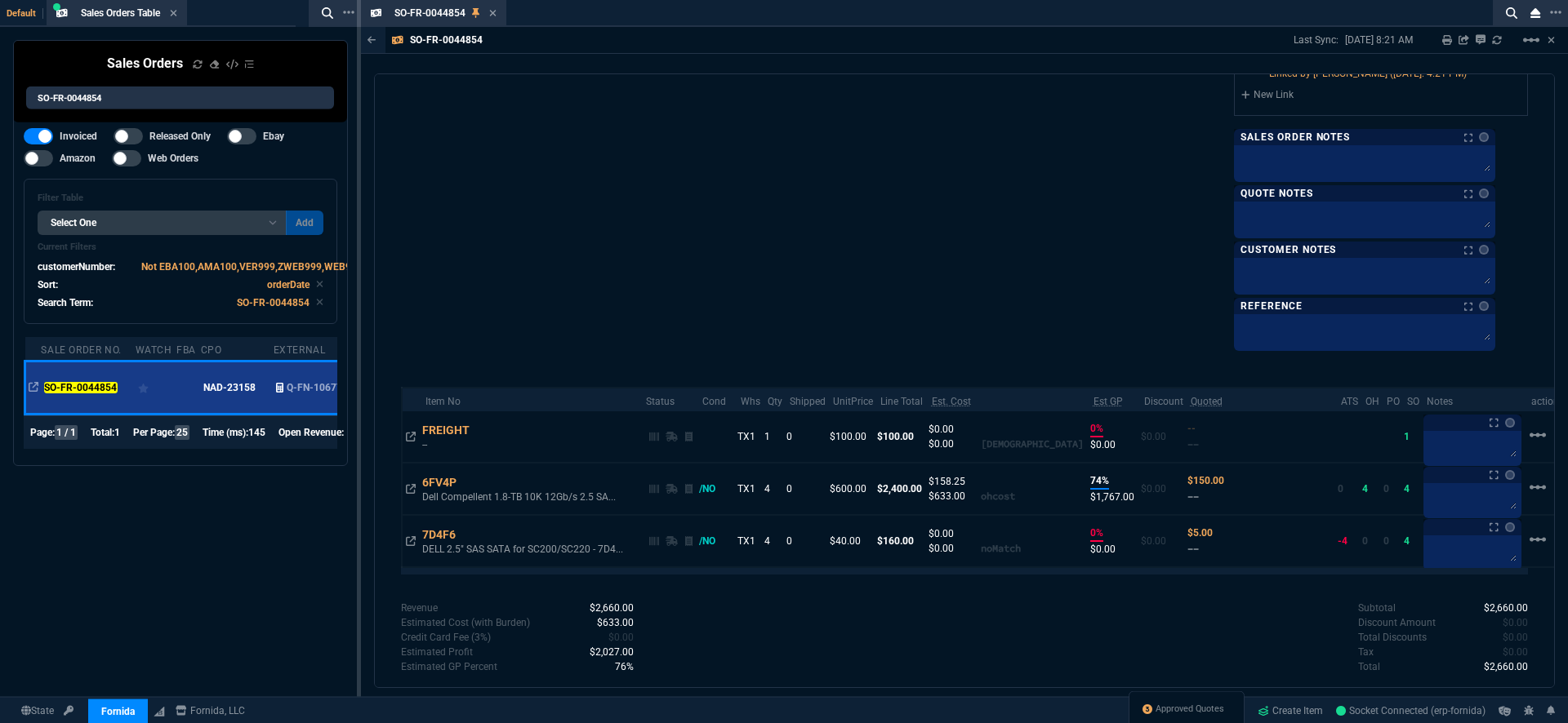
scroll to position [955, 0]
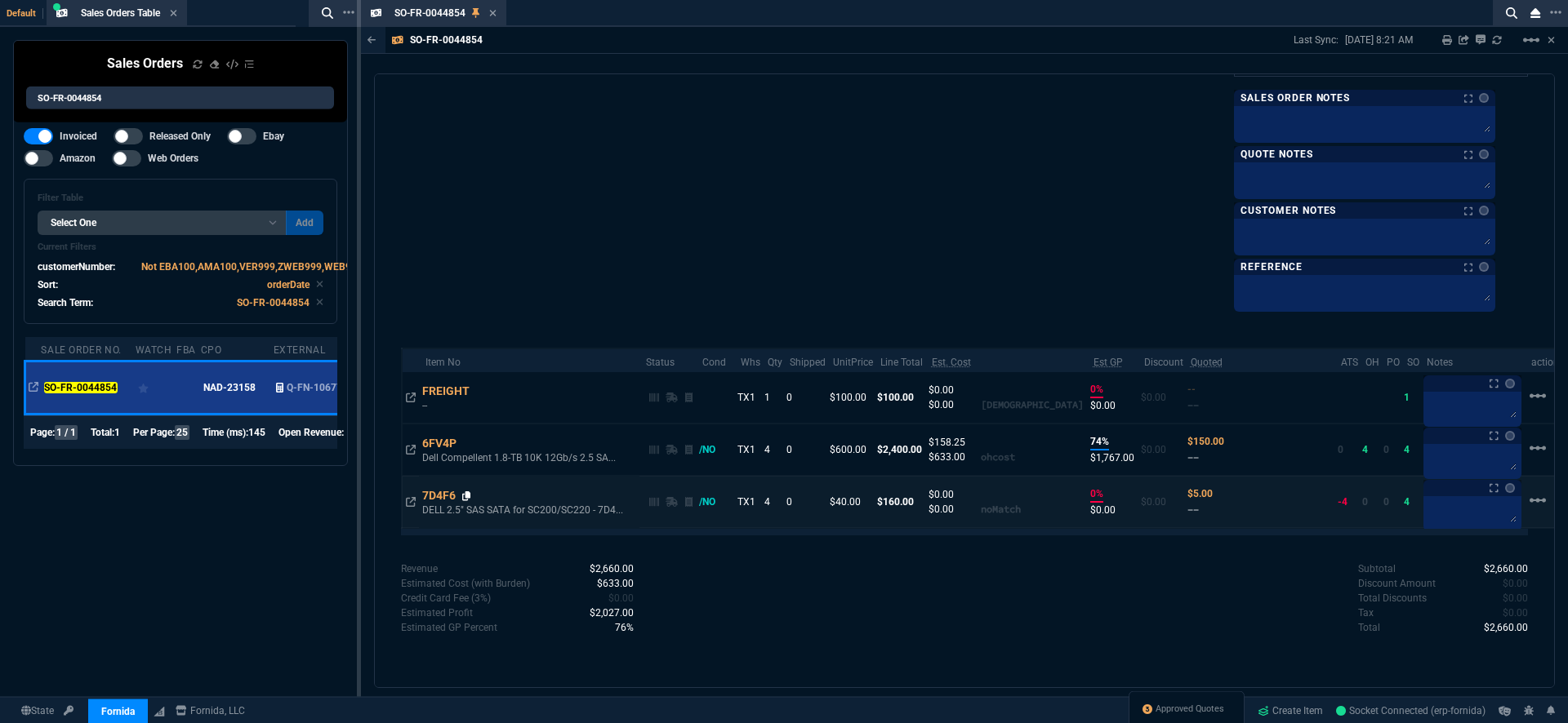
click at [469, 495] on icon at bounding box center [467, 496] width 9 height 10
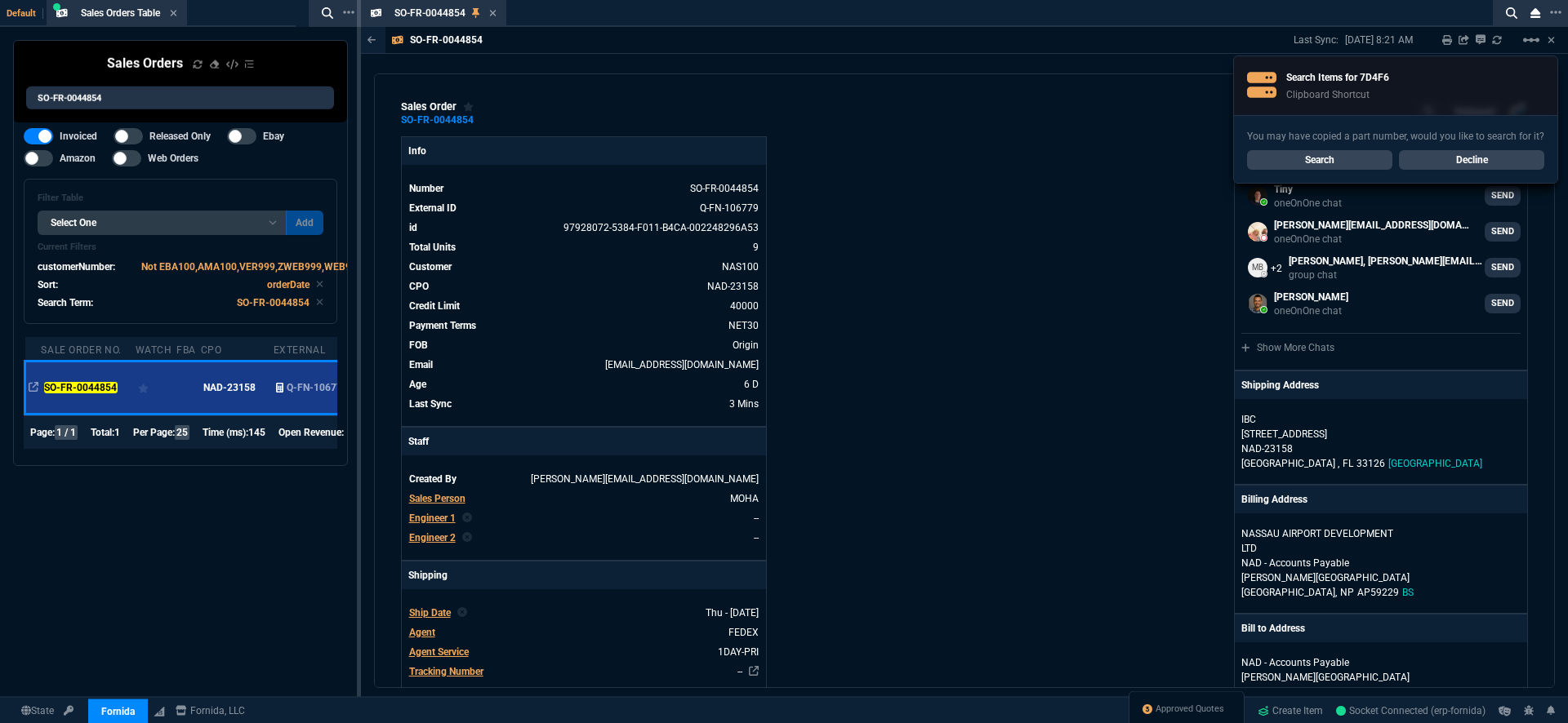
select select "18: totals"
select select
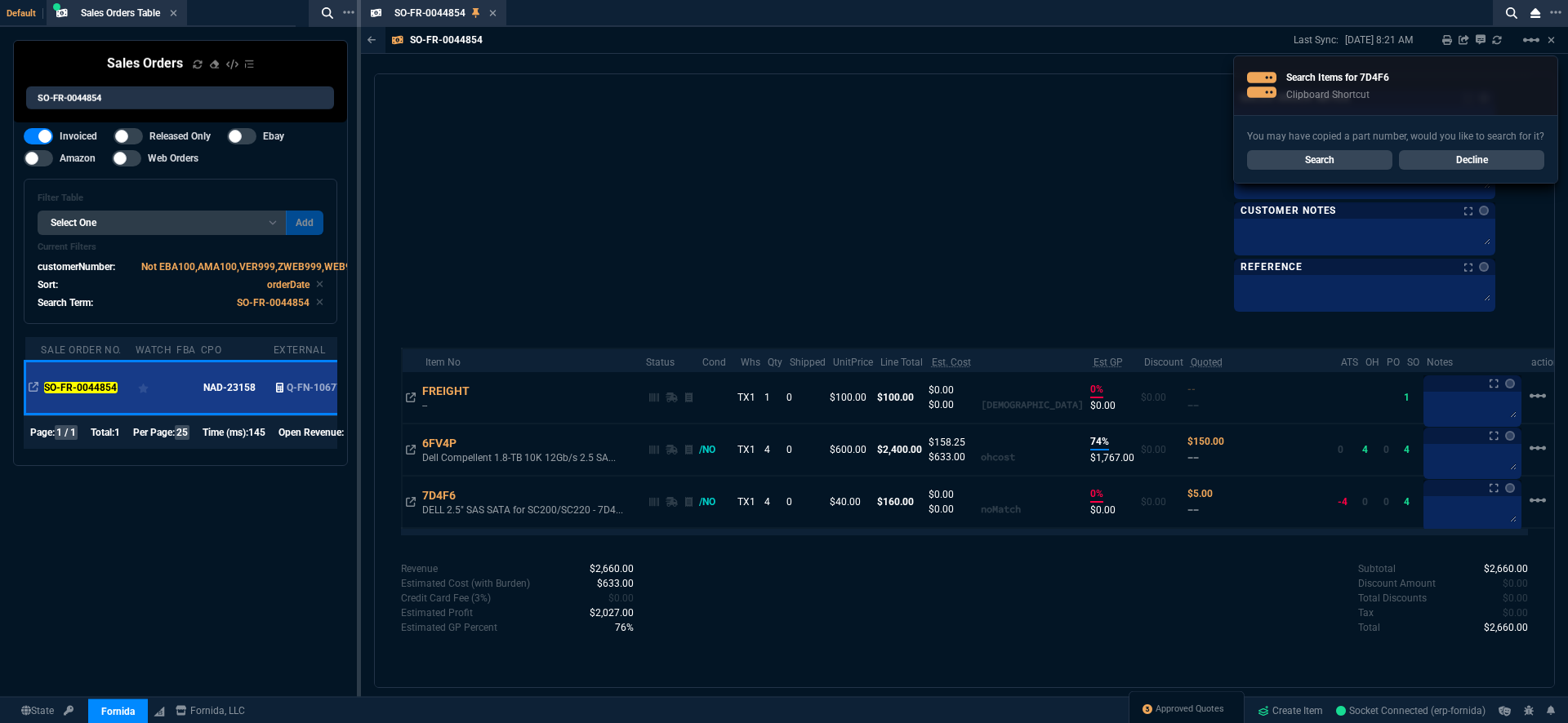
drag, startPoint x: 962, startPoint y: 621, endPoint x: 716, endPoint y: 559, distance: 253.7
click at [964, 621] on div "Subtotal $2,660.00 Discount Amount $0.00 Total Discounts $0.00 Tax $0.00 Total …" at bounding box center [1246, 599] width 563 height 75
click at [410, 449] on icon at bounding box center [410, 449] width 10 height 10
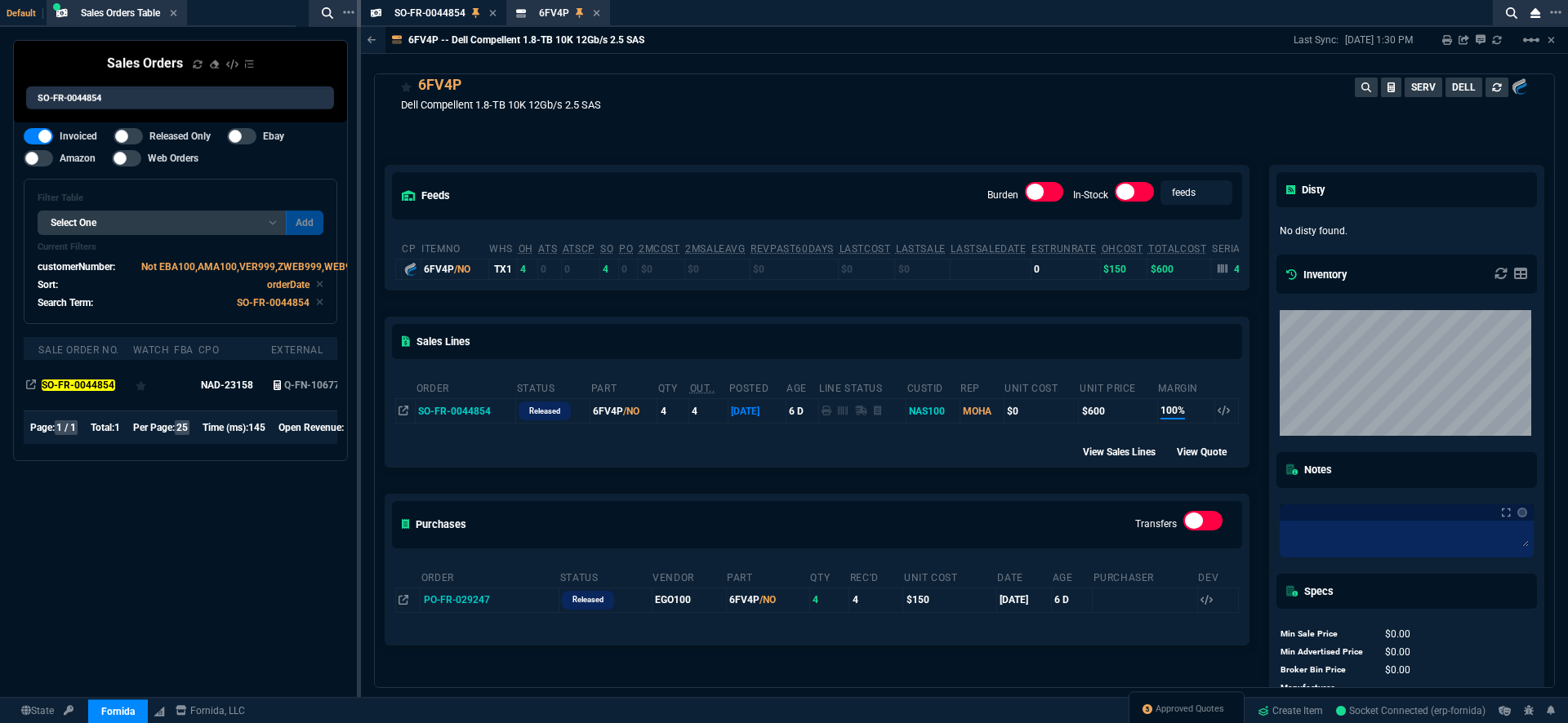
scroll to position [27, 0]
click at [403, 602] on icon at bounding box center [403, 598] width 10 height 10
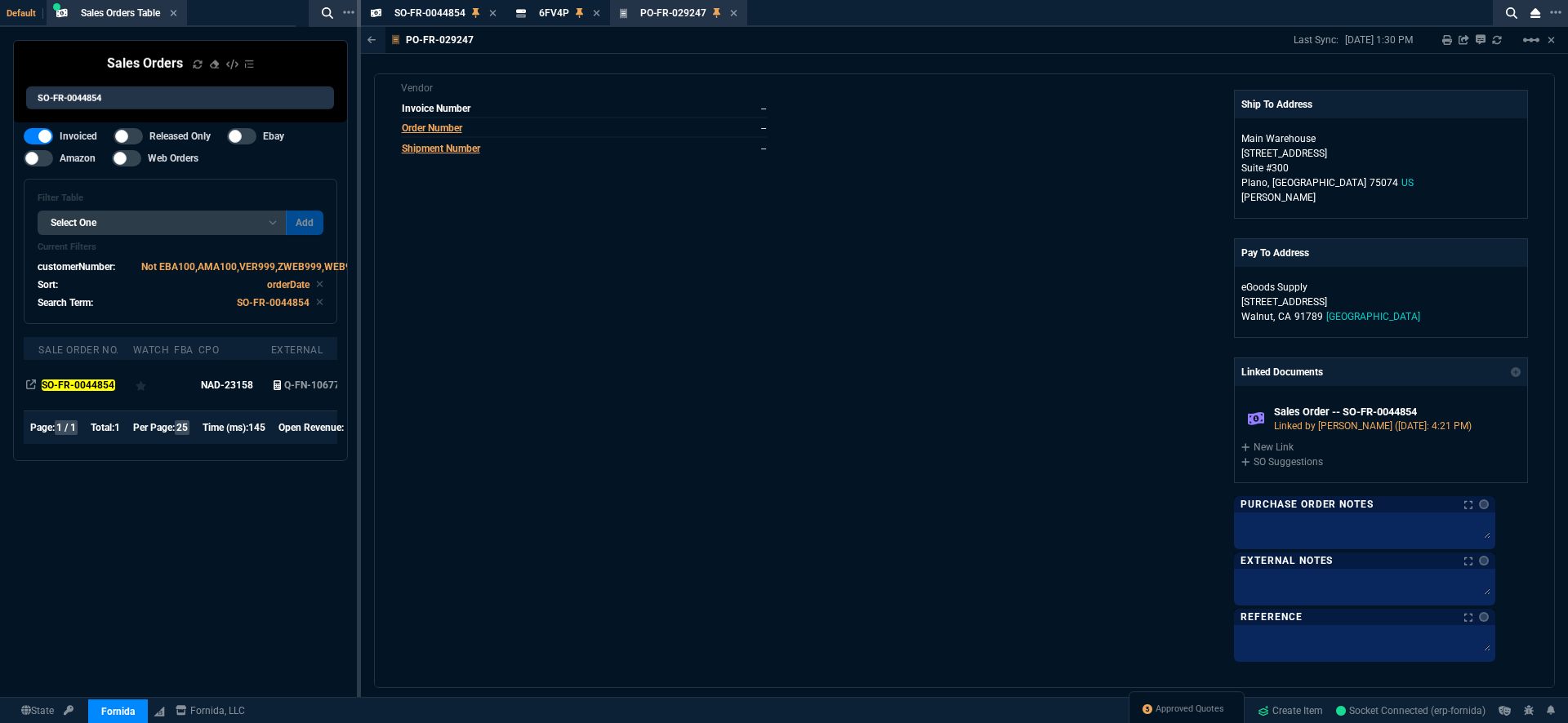
scroll to position [727, 0]
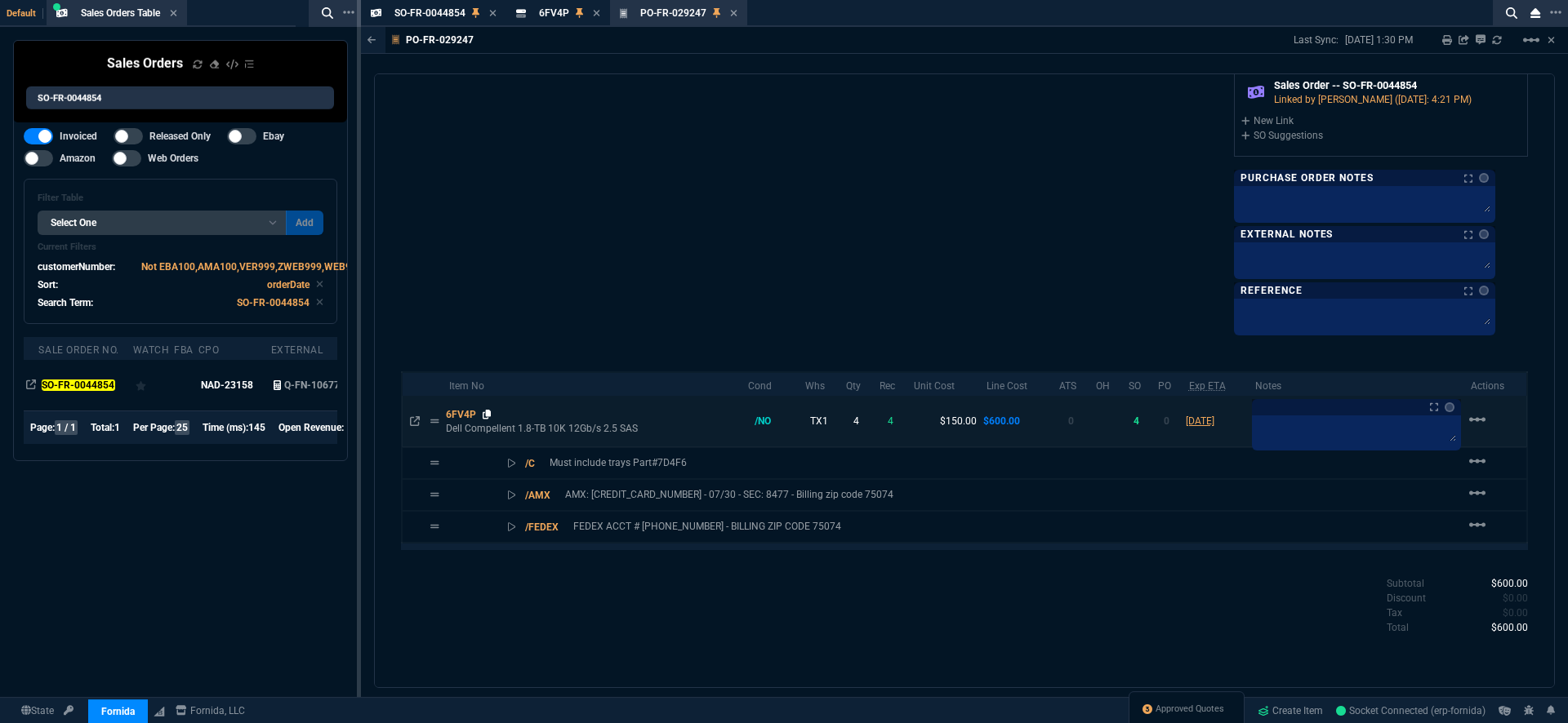
click at [489, 414] on icon at bounding box center [487, 414] width 9 height 10
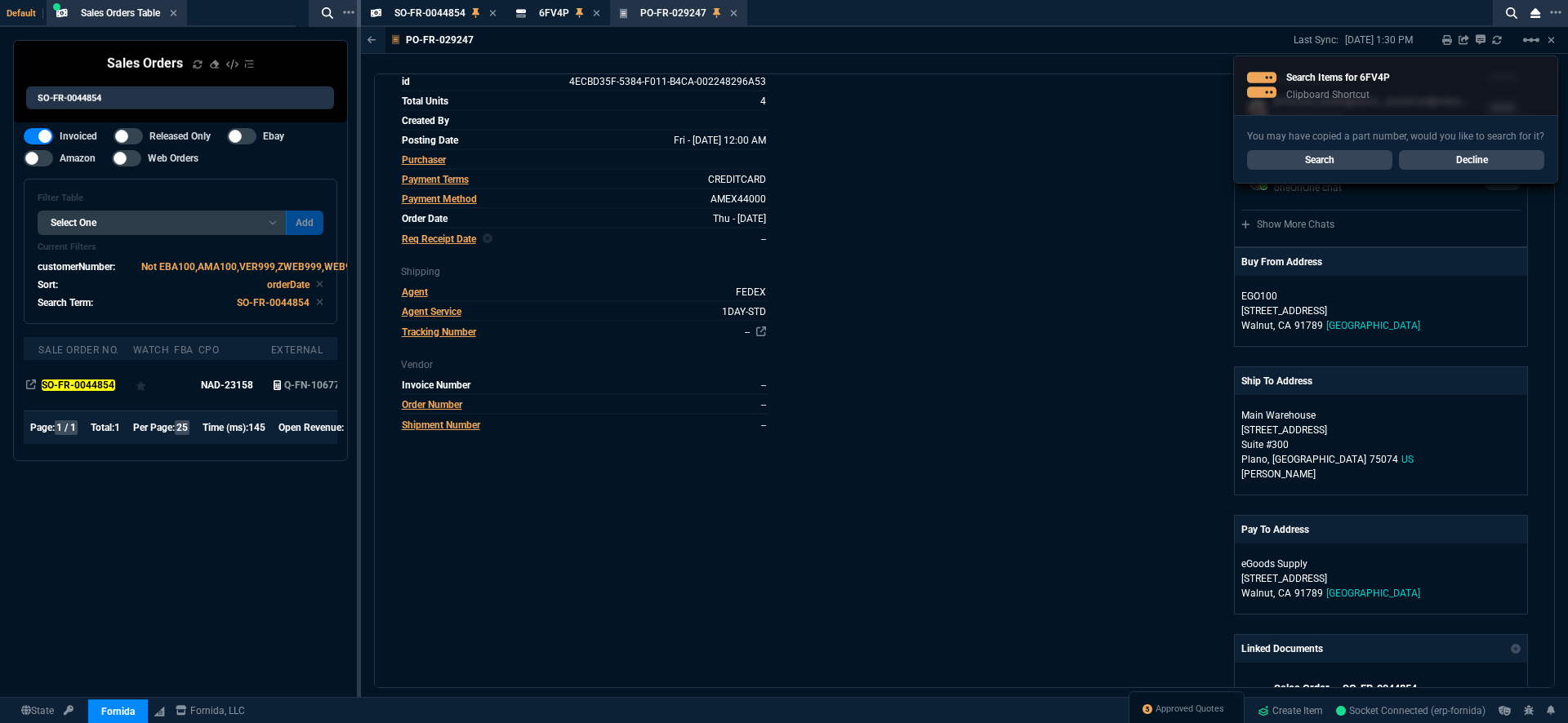
scroll to position [0, 0]
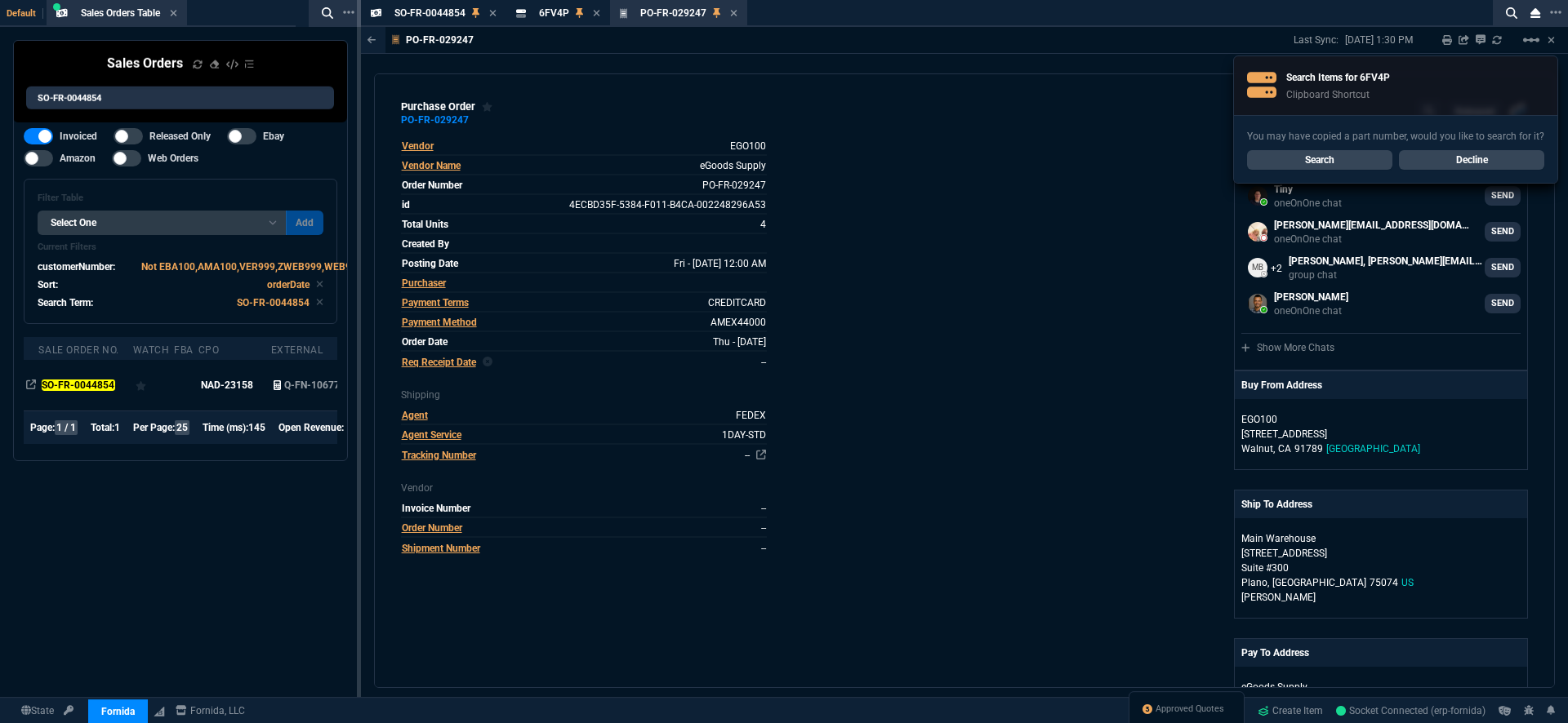
click at [537, 131] on div "purchase order PO-FR-029247 Released Fornida, LLC 2609 Technology Dr Suite 300 …" at bounding box center [964, 380] width 1181 height 614
click at [479, 120] on icon at bounding box center [479, 120] width 9 height 10
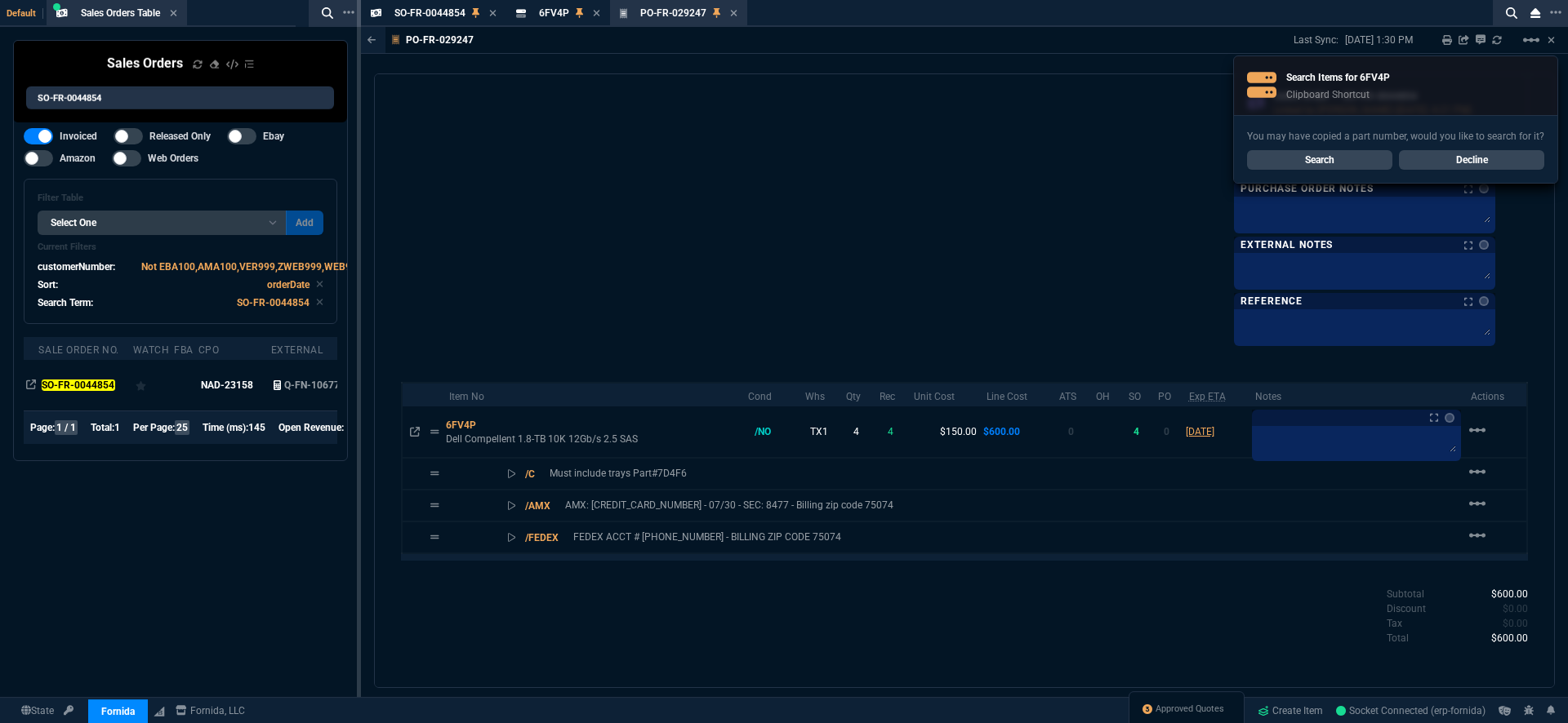
scroll to position [727, 0]
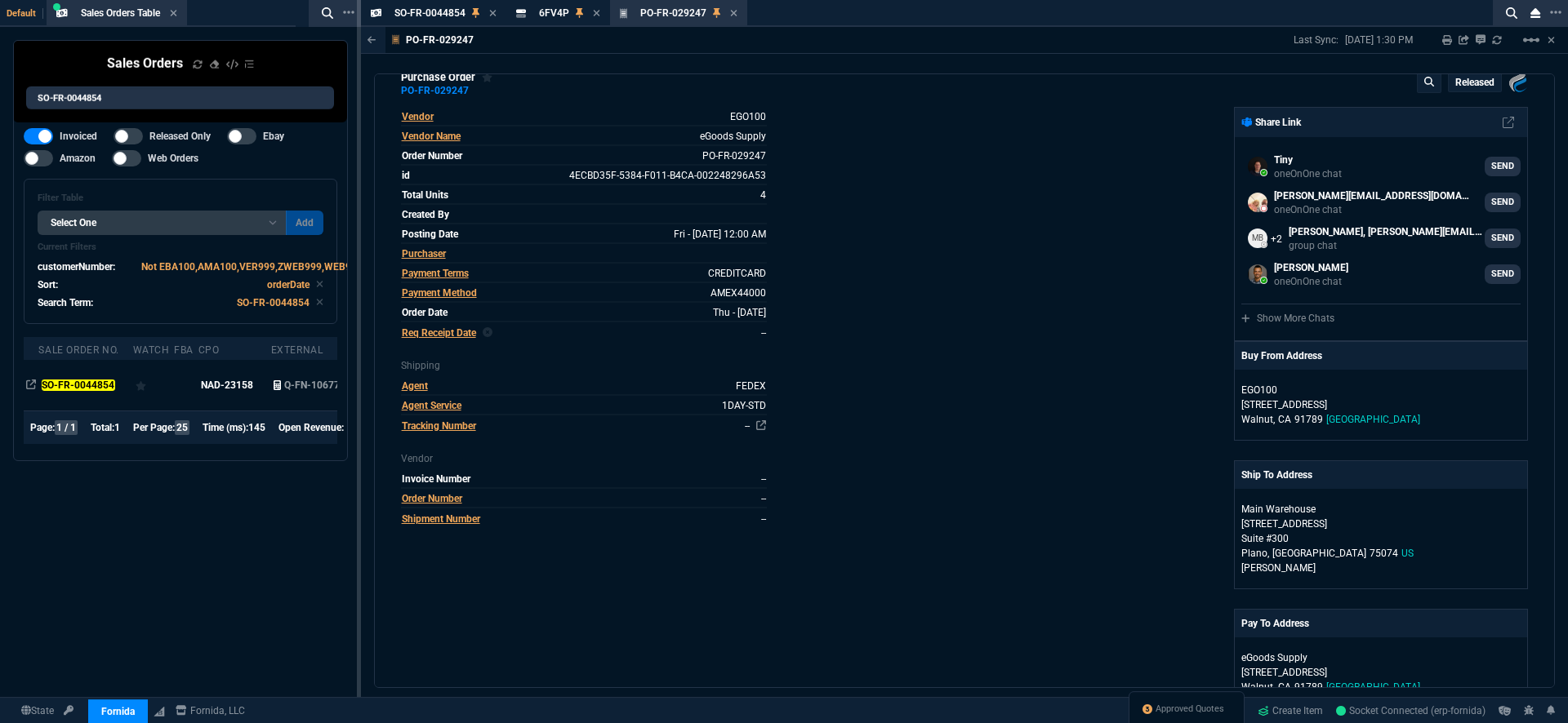
scroll to position [0, 0]
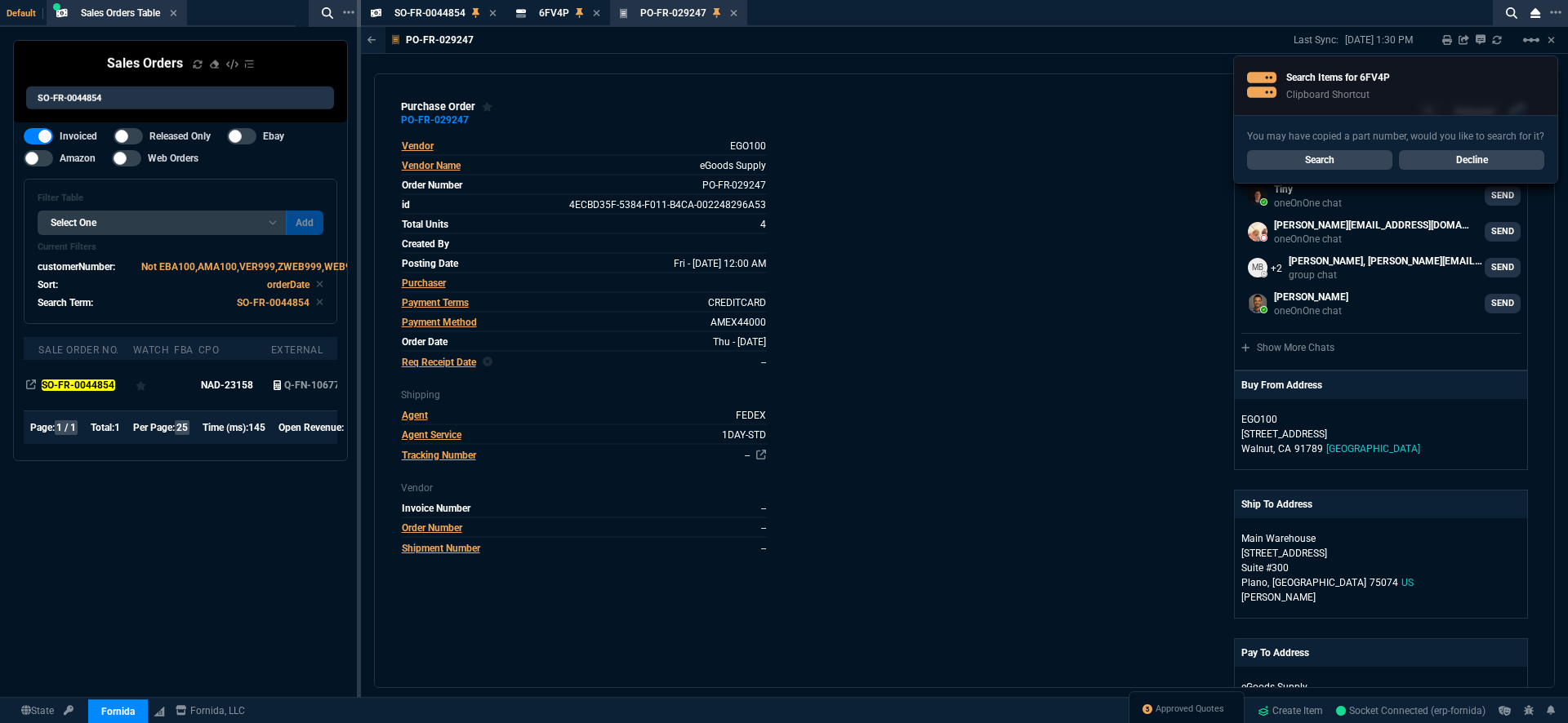
click at [999, 245] on div "Fornida, LLC 2609 Technology Dr Suite 300 Plano, TX 75074 Share Link Tiny oneOn…" at bounding box center [1246, 597] width 563 height 922
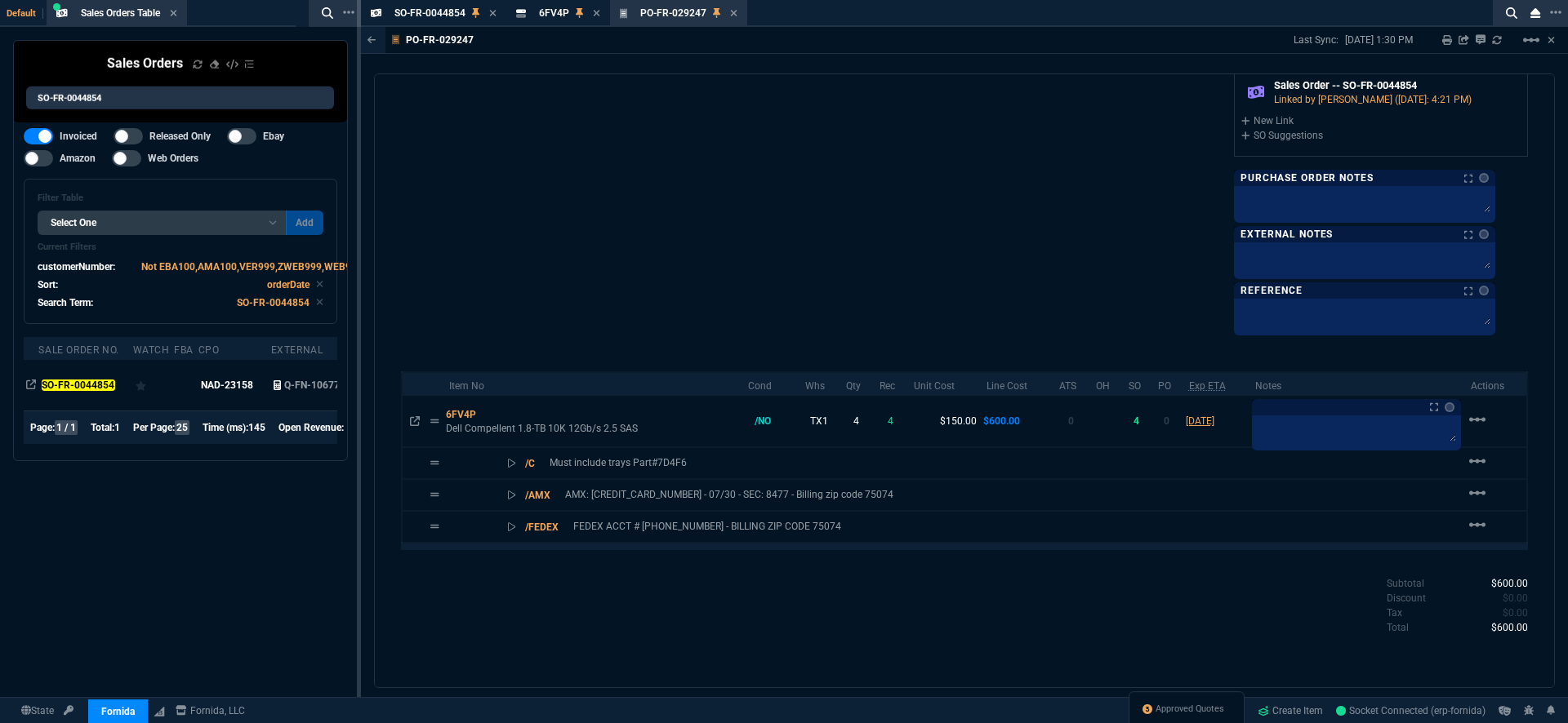
scroll to position [727, 0]
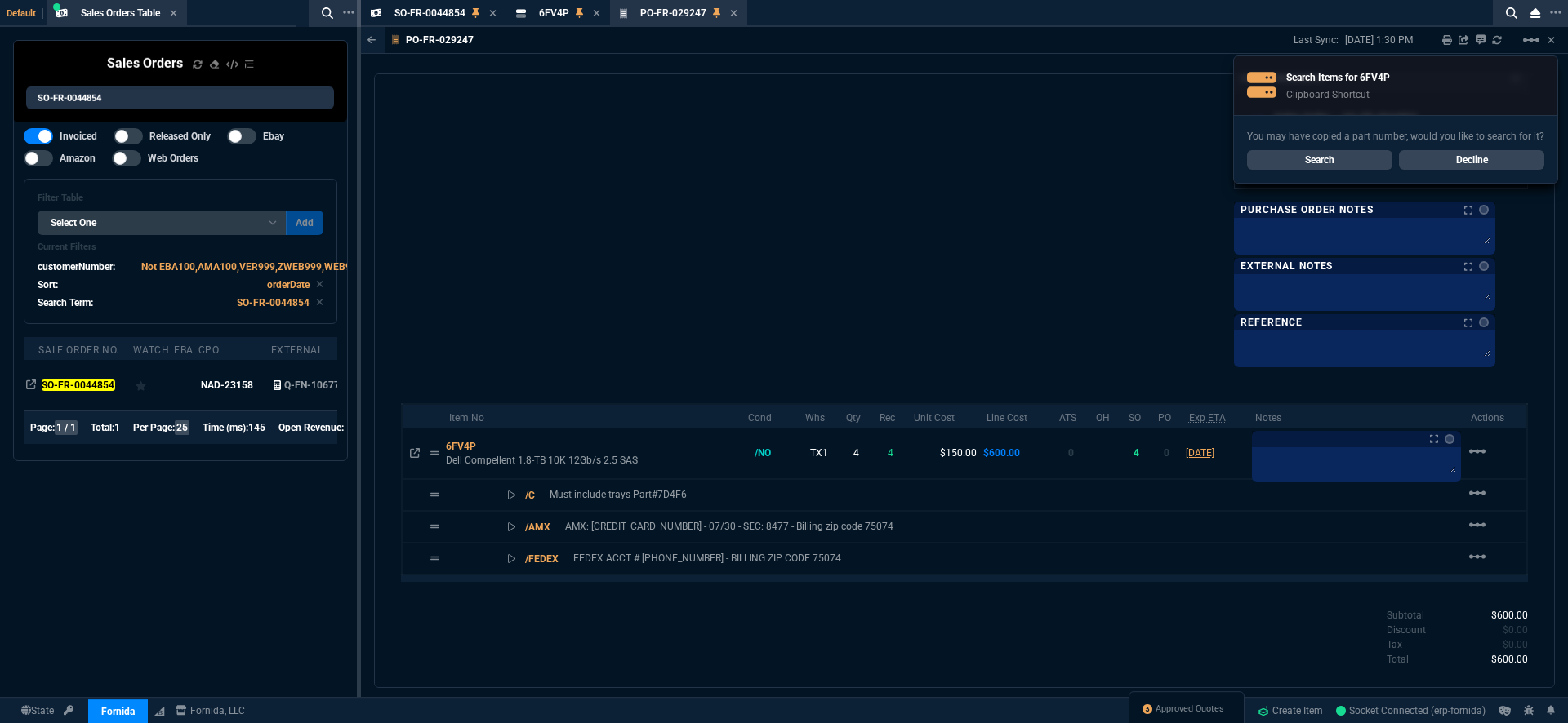
scroll to position [606, 0]
